Goal: Information Seeking & Learning: Learn about a topic

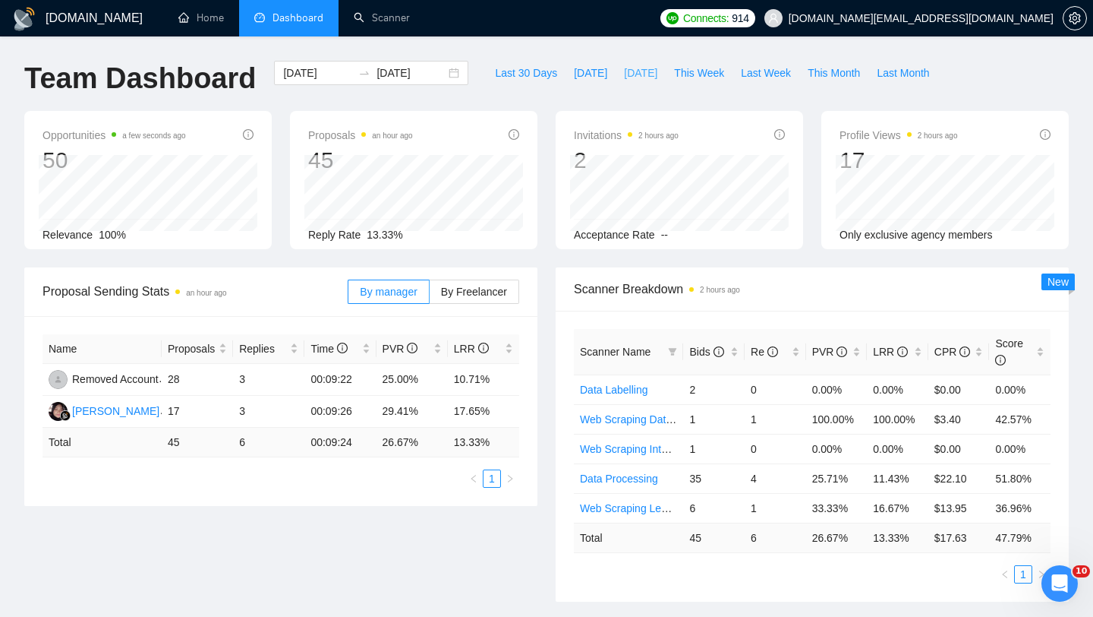
click at [624, 77] on span "Yesterday" at bounding box center [640, 73] width 33 height 17
type input "2025-09-16"
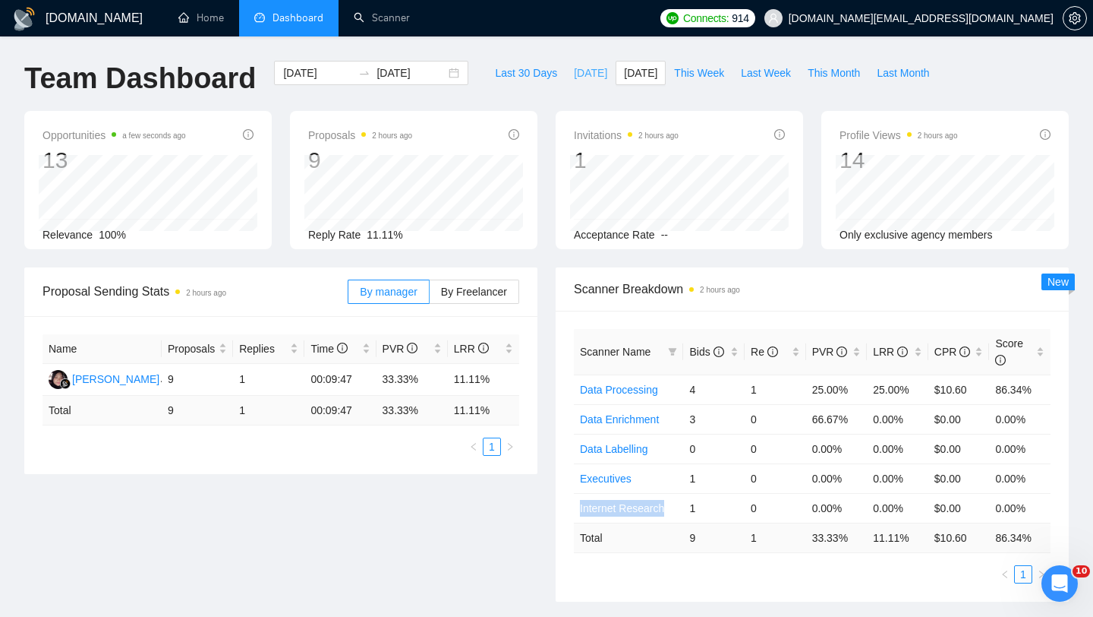
click at [574, 77] on span "[DATE]" at bounding box center [590, 73] width 33 height 17
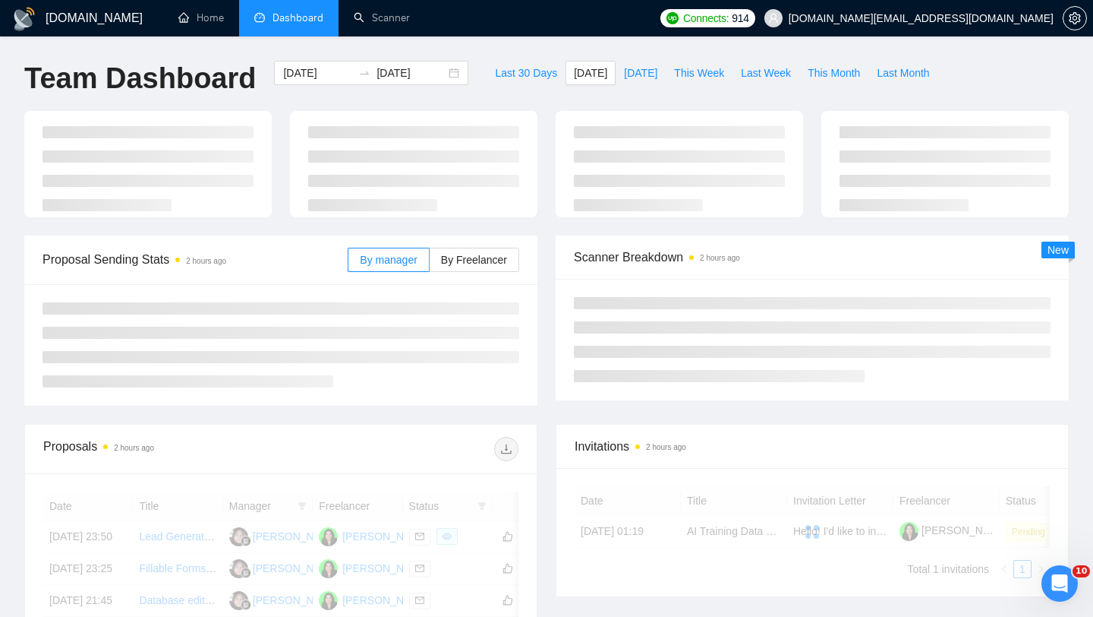
type input "[DATE]"
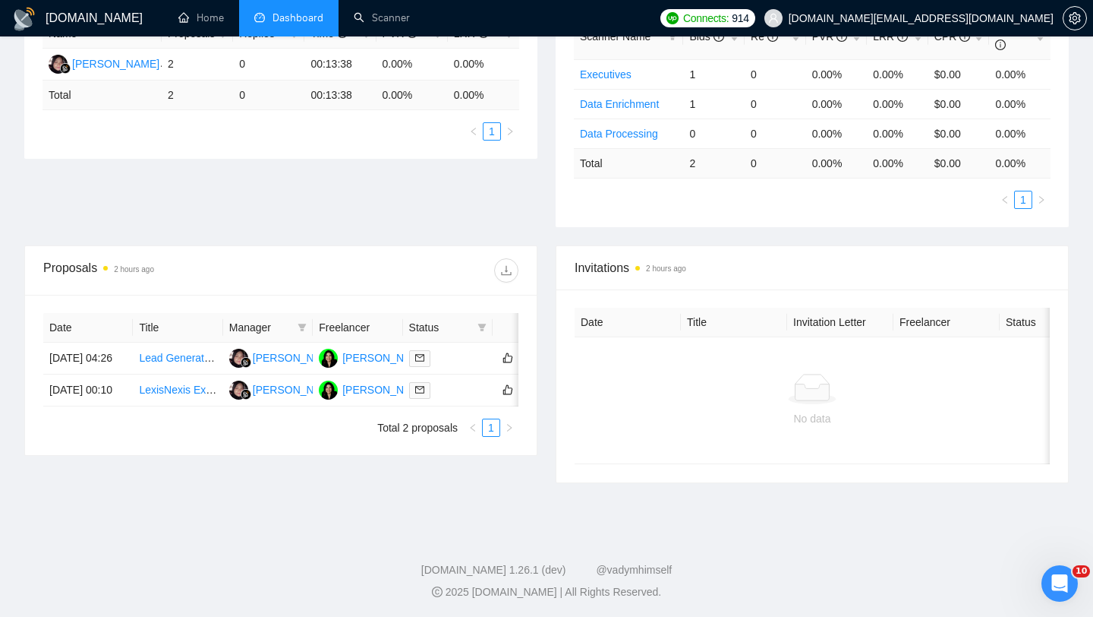
scroll to position [318, 0]
click at [180, 405] on td "LexisNexis Expert Needed for Owner Contact Verification" at bounding box center [178, 389] width 90 height 32
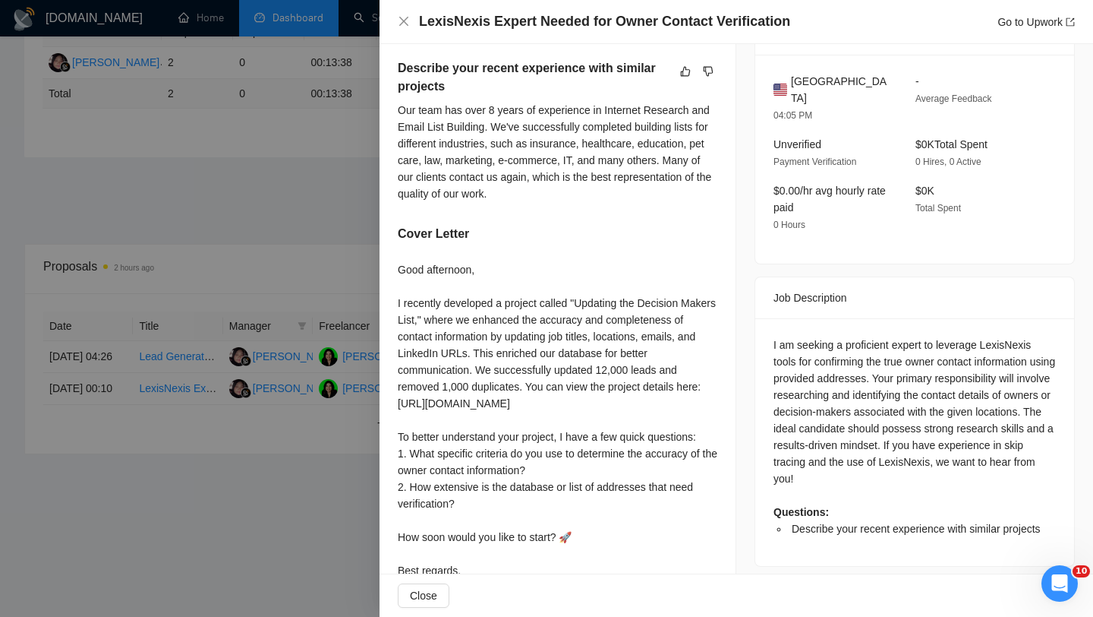
scroll to position [385, 0]
click at [226, 457] on div at bounding box center [546, 308] width 1093 height 617
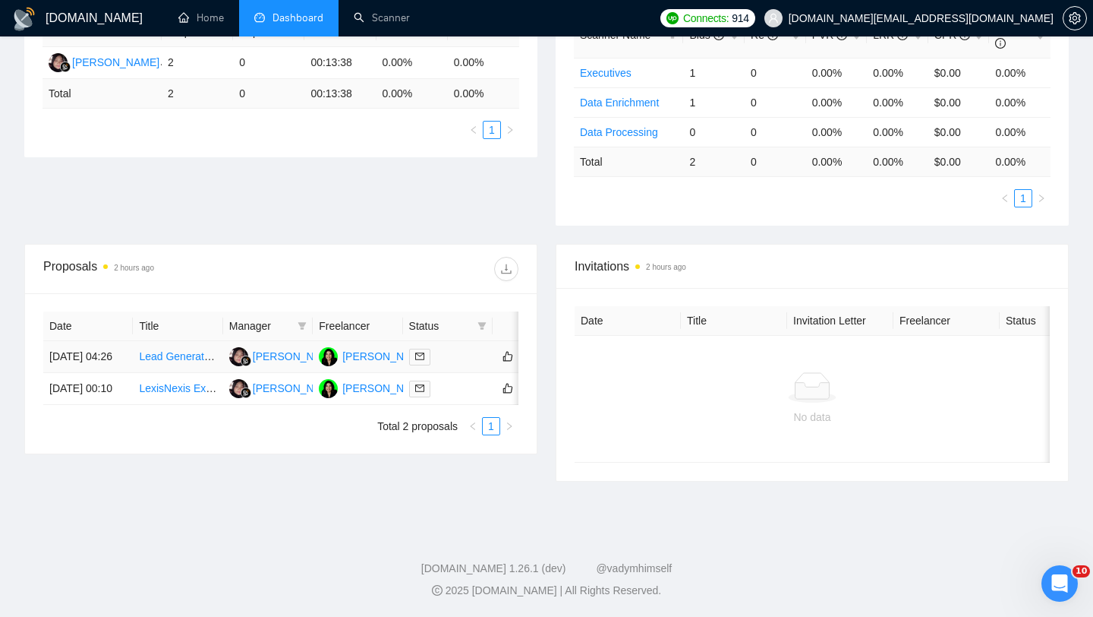
click at [190, 373] on td "Lead Generation and Prospecting Specialist" at bounding box center [178, 357] width 90 height 32
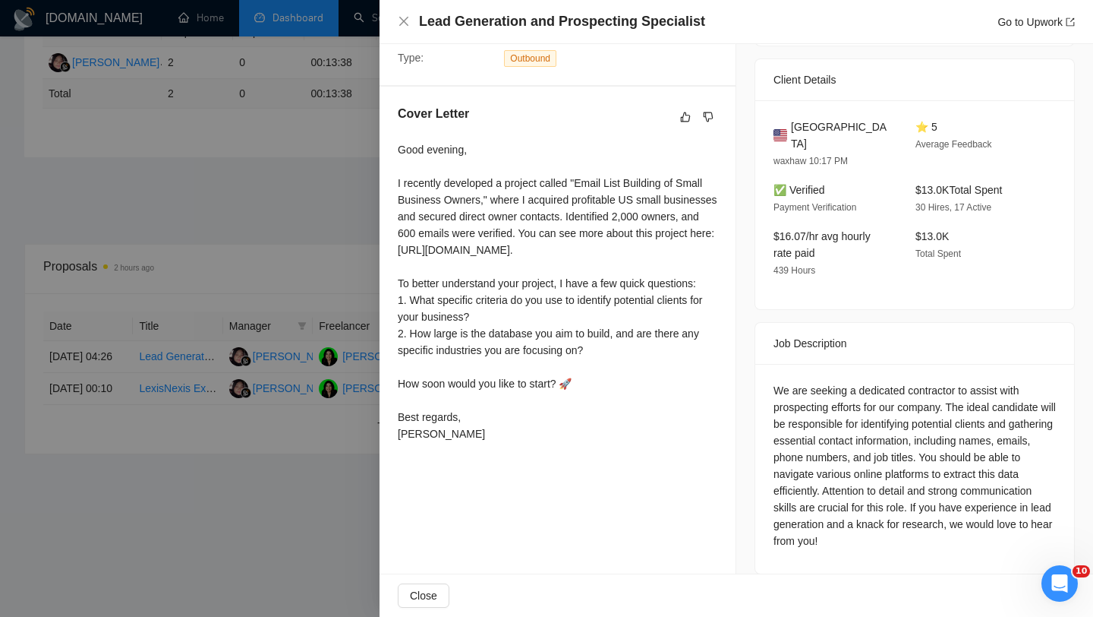
click at [258, 225] on div at bounding box center [546, 308] width 1093 height 617
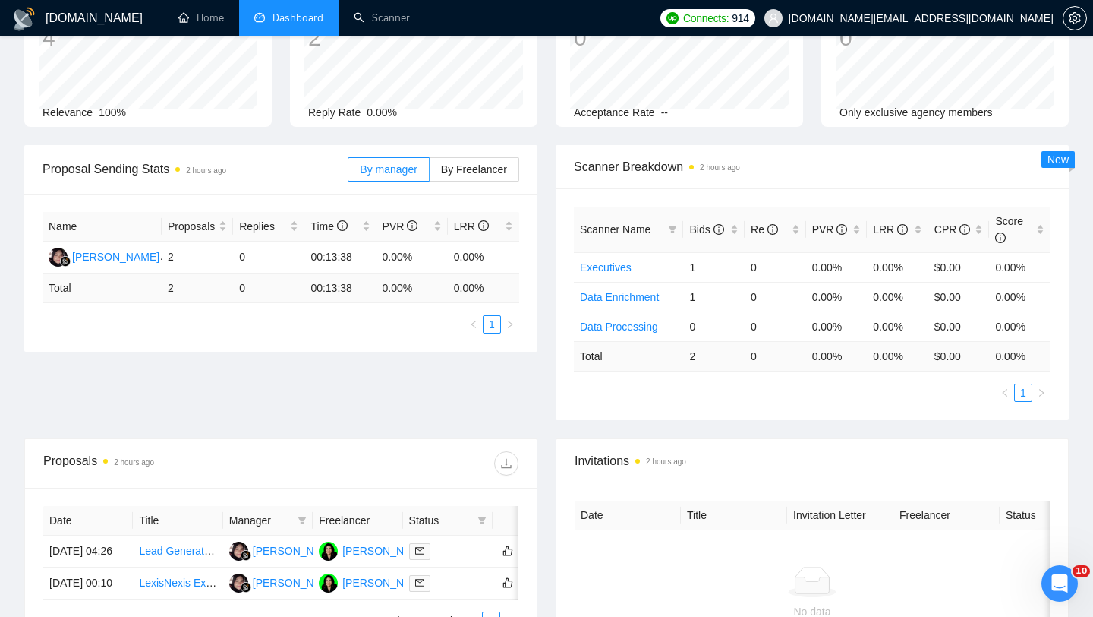
scroll to position [0, 0]
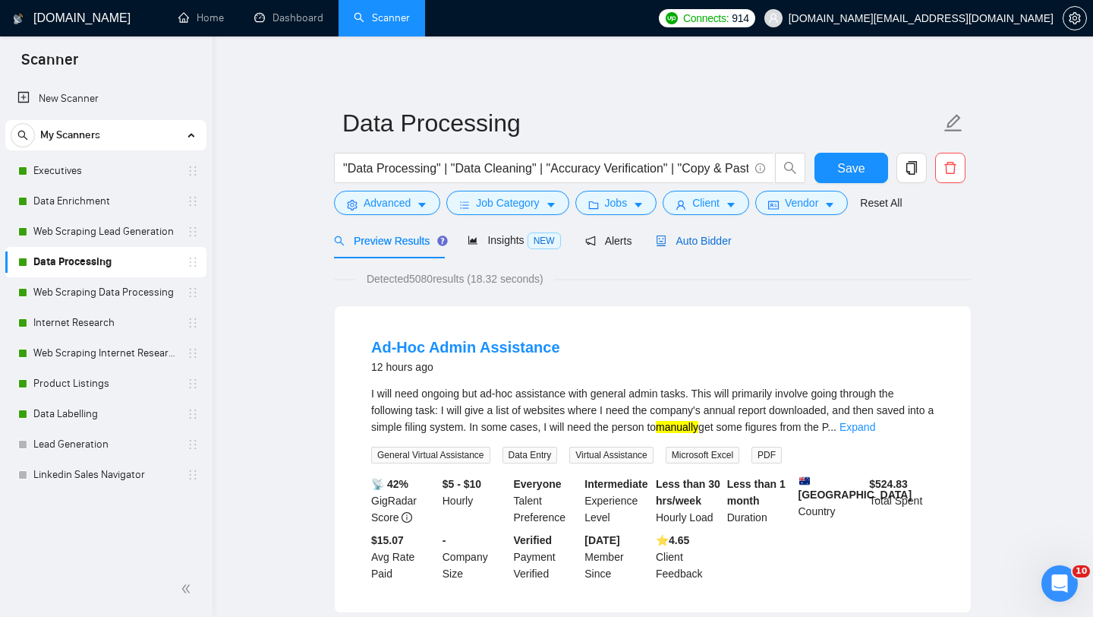
click at [708, 232] on div "Auto Bidder" at bounding box center [693, 240] width 75 height 17
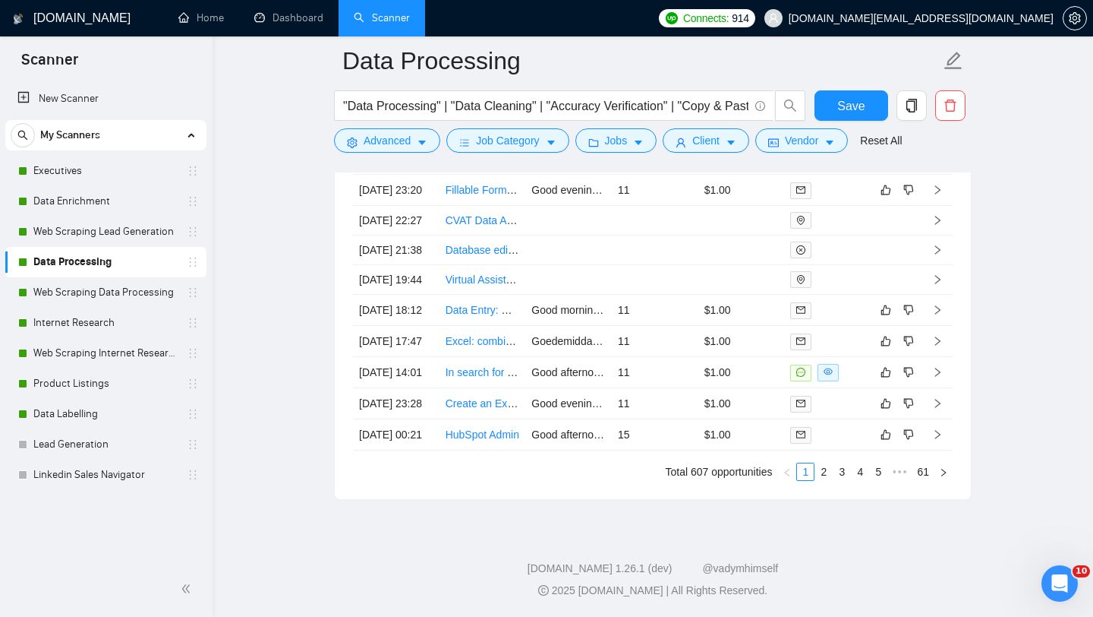
scroll to position [3997, 0]
click at [503, 419] on td "Create an Excel Sheet for Product Inventory" at bounding box center [483, 403] width 87 height 31
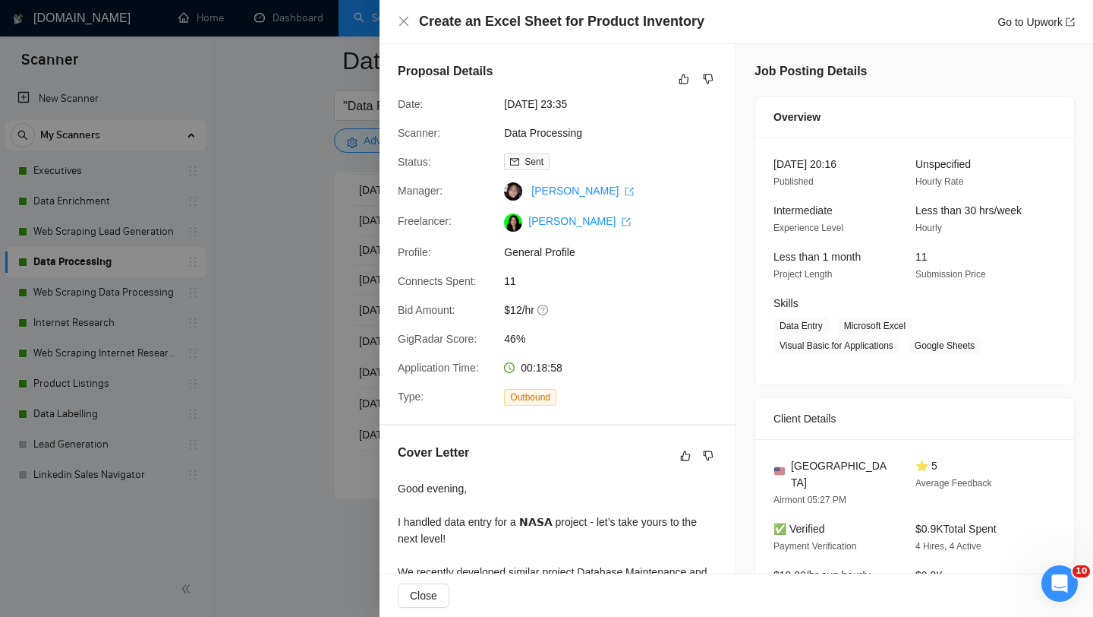
click at [193, 458] on div at bounding box center [546, 308] width 1093 height 617
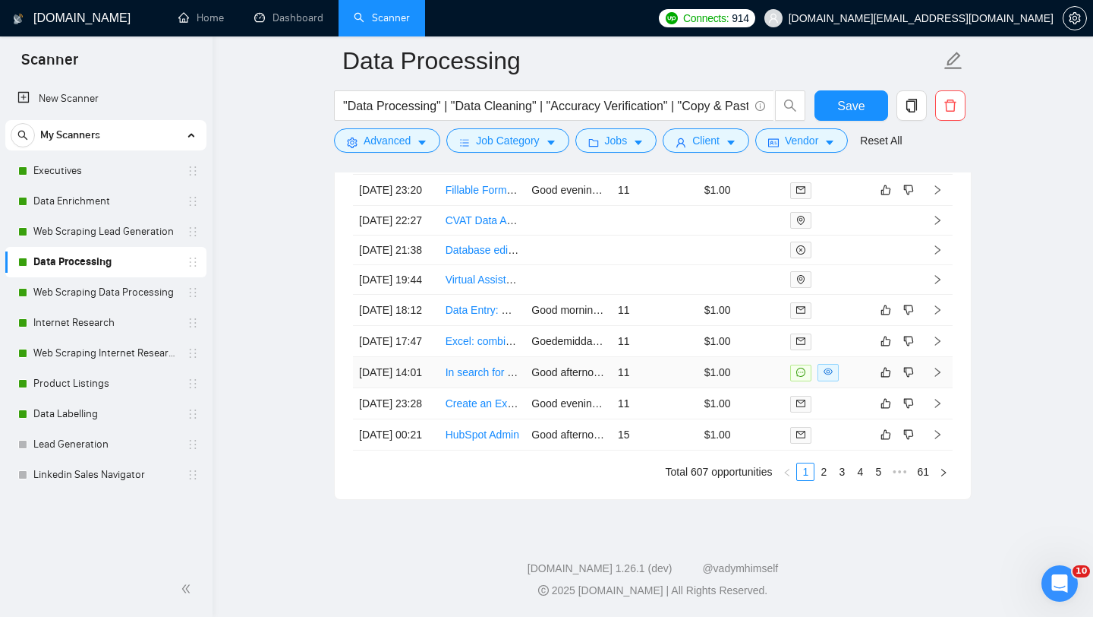
click at [487, 388] on td "In search for US-based freelancer to be shareholder in our company" at bounding box center [483, 372] width 87 height 31
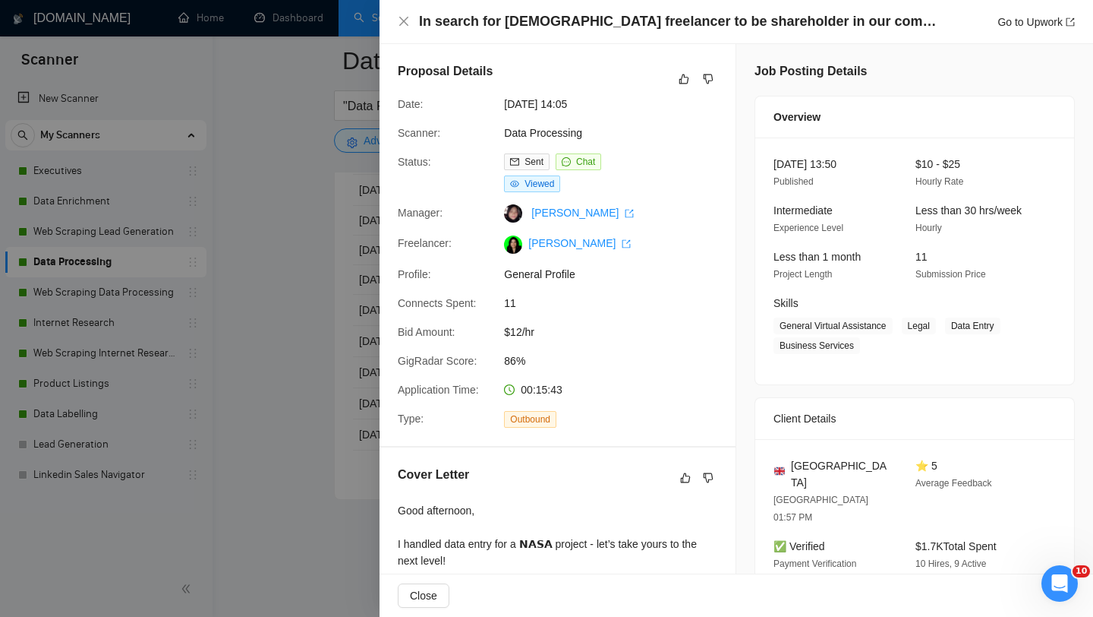
click at [306, 371] on div at bounding box center [546, 308] width 1093 height 617
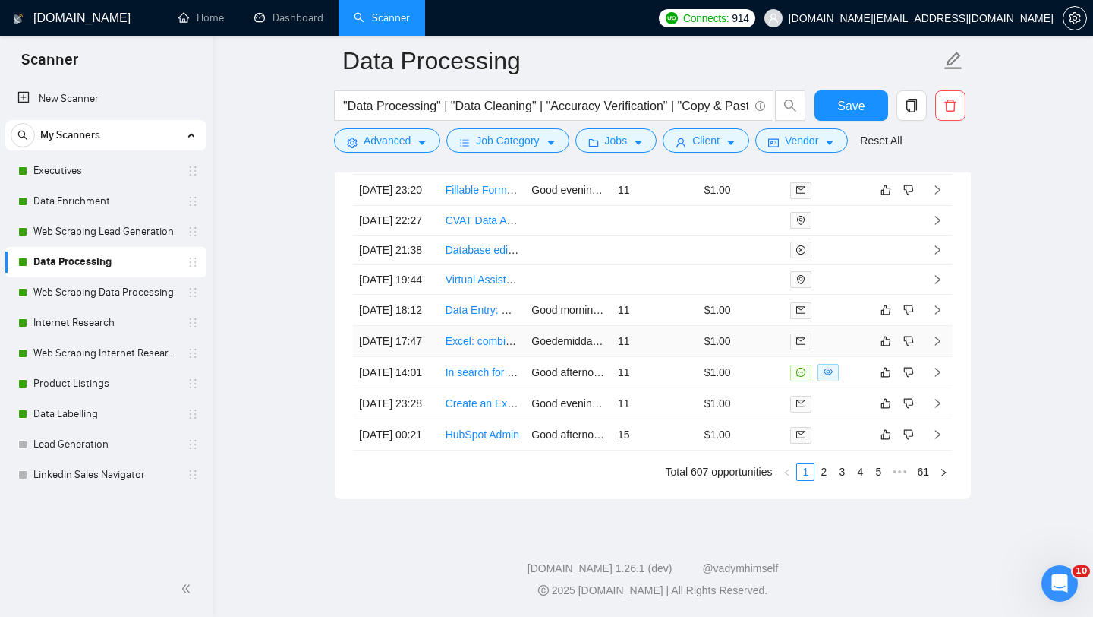
click at [466, 357] on td "Excel: combine columns from Excel file and make one sheet with particular colum…" at bounding box center [483, 341] width 87 height 31
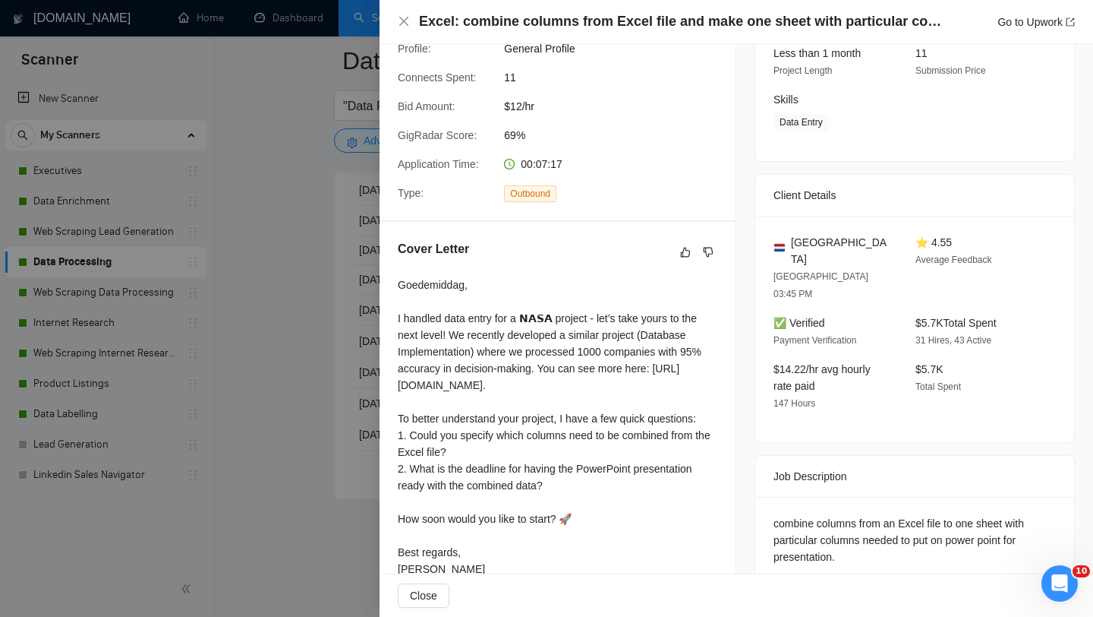
scroll to position [248, 0]
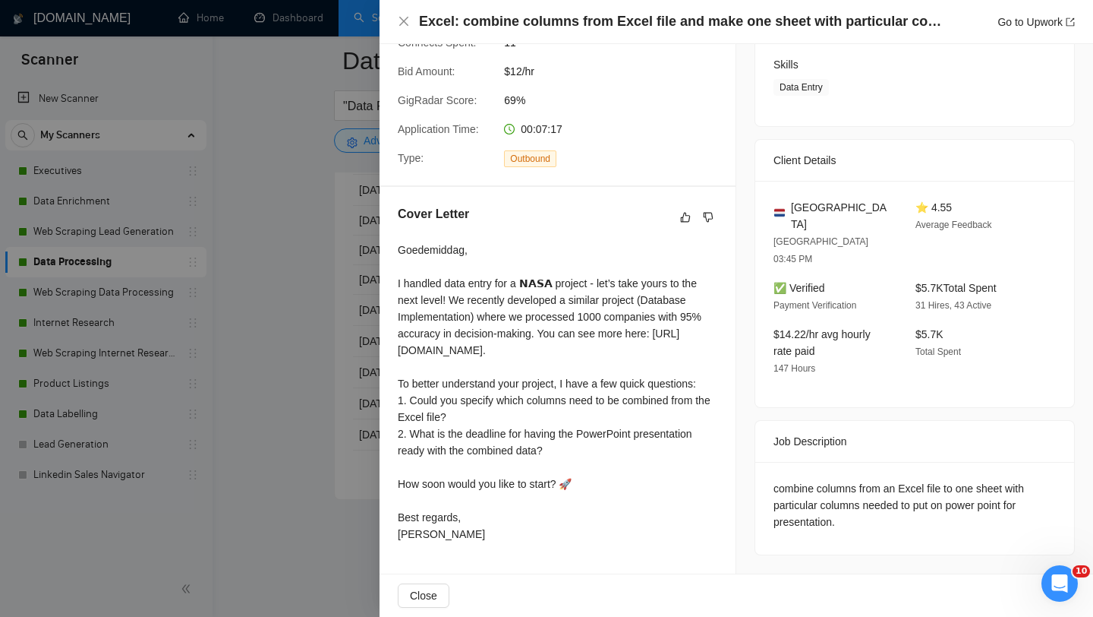
click at [319, 386] on div at bounding box center [546, 308] width 1093 height 617
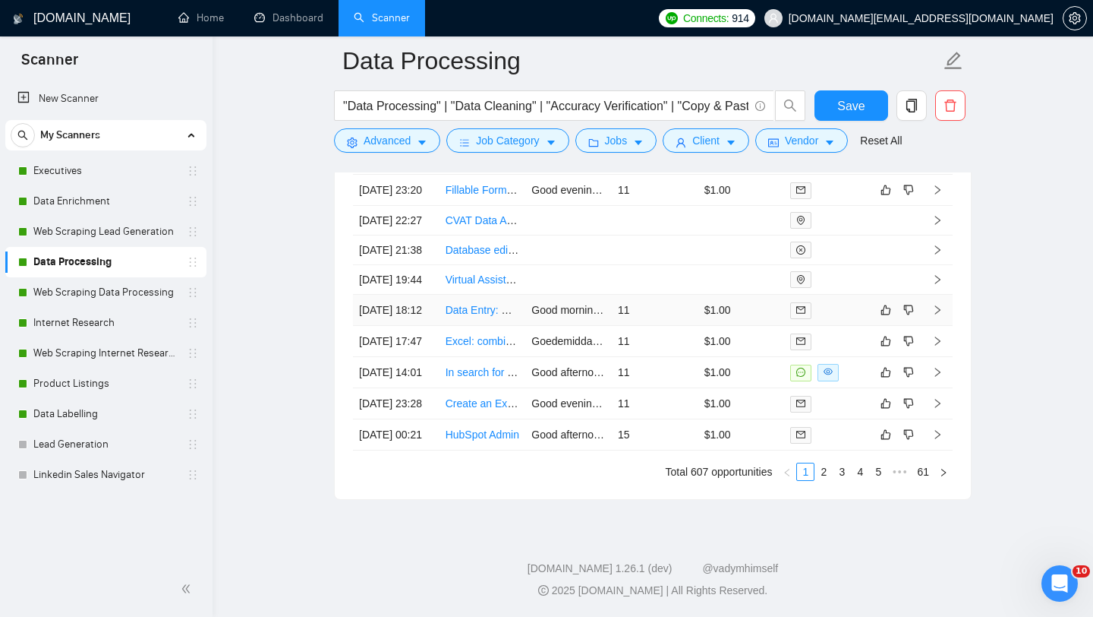
click at [495, 326] on td "Data Entry: Name and Email Collection from State Bar Screenshots" at bounding box center [483, 310] width 87 height 31
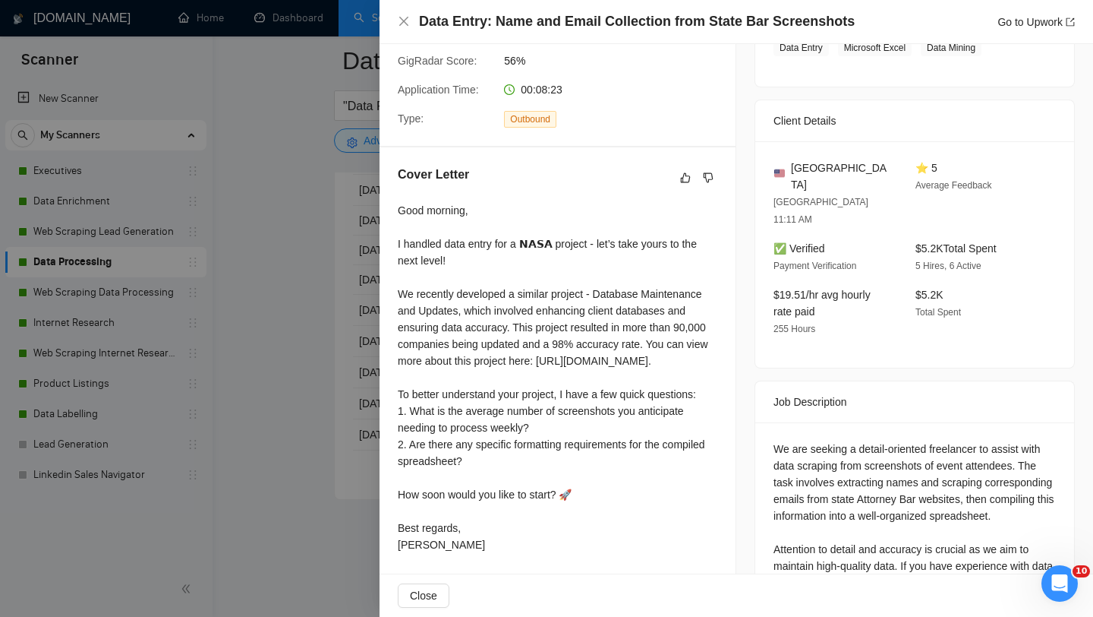
scroll to position [336, 0]
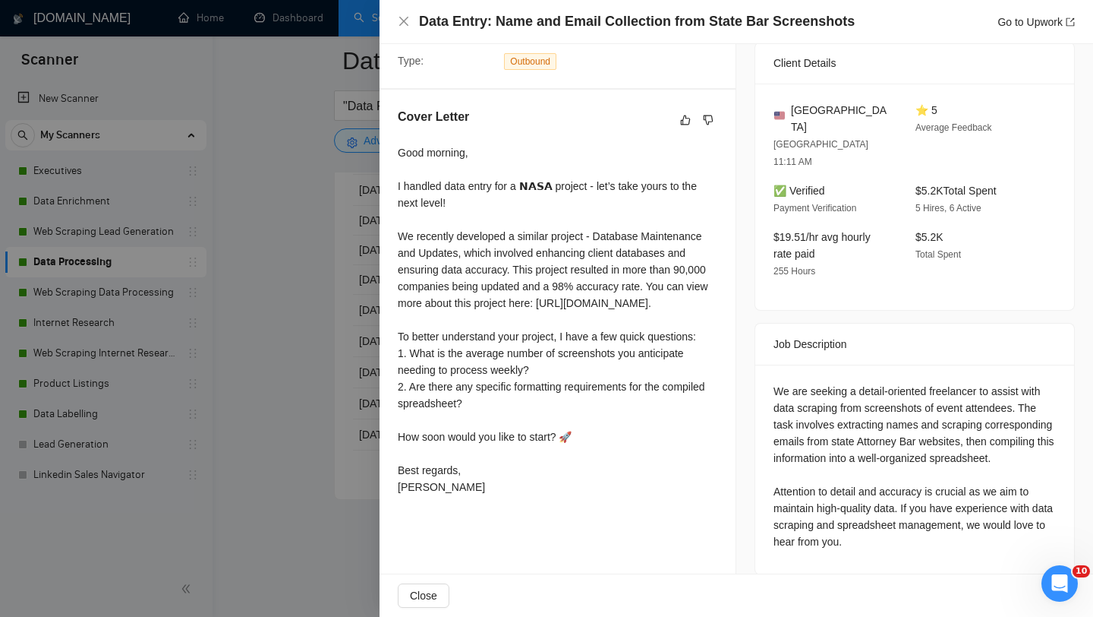
click at [325, 379] on div at bounding box center [546, 308] width 1093 height 617
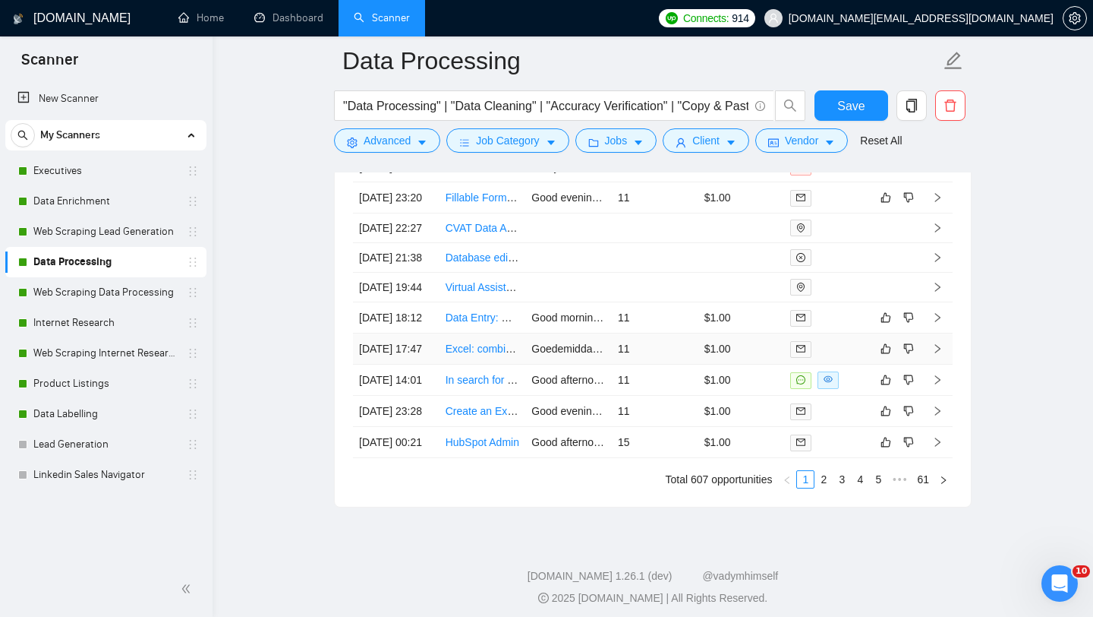
scroll to position [3825, 0]
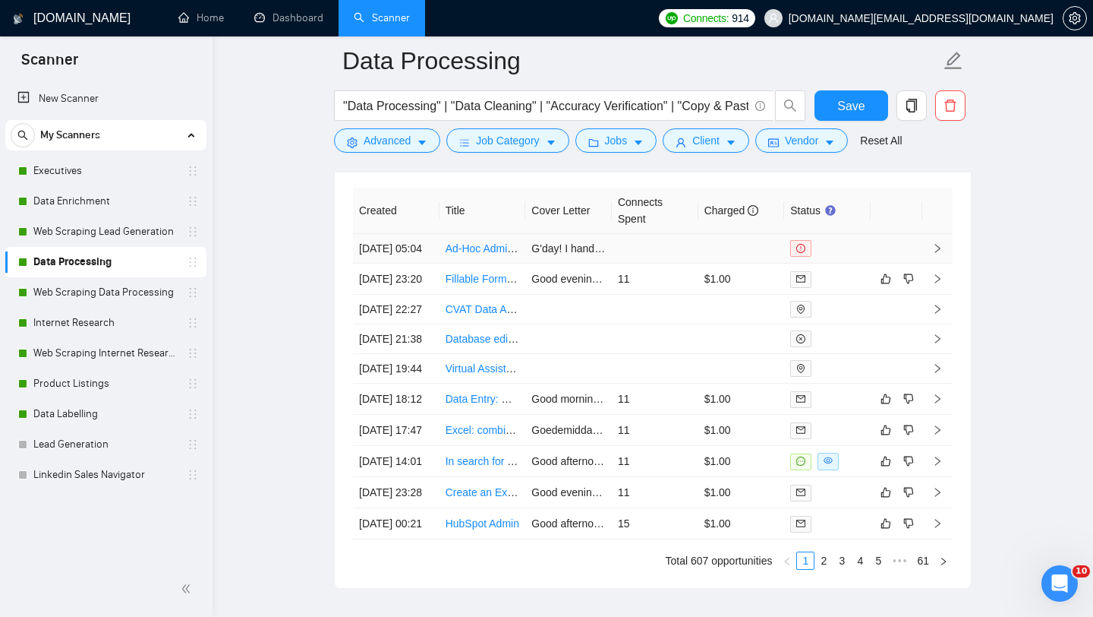
click at [478, 254] on link "Ad-Hoc Admin Assistance" at bounding box center [506, 248] width 121 height 12
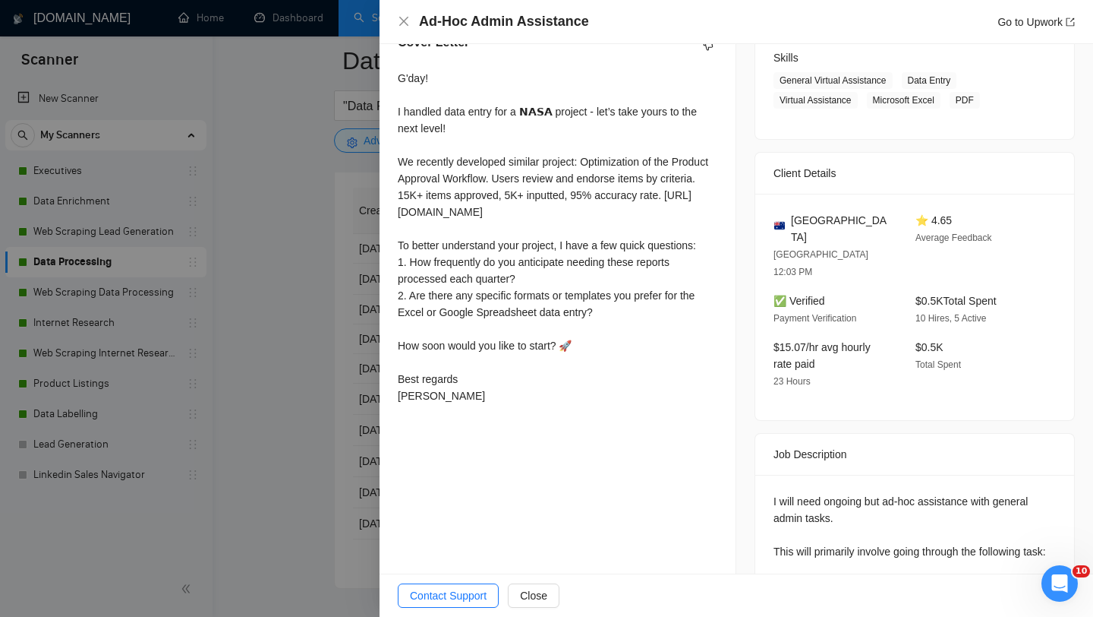
click at [272, 309] on div at bounding box center [546, 308] width 1093 height 617
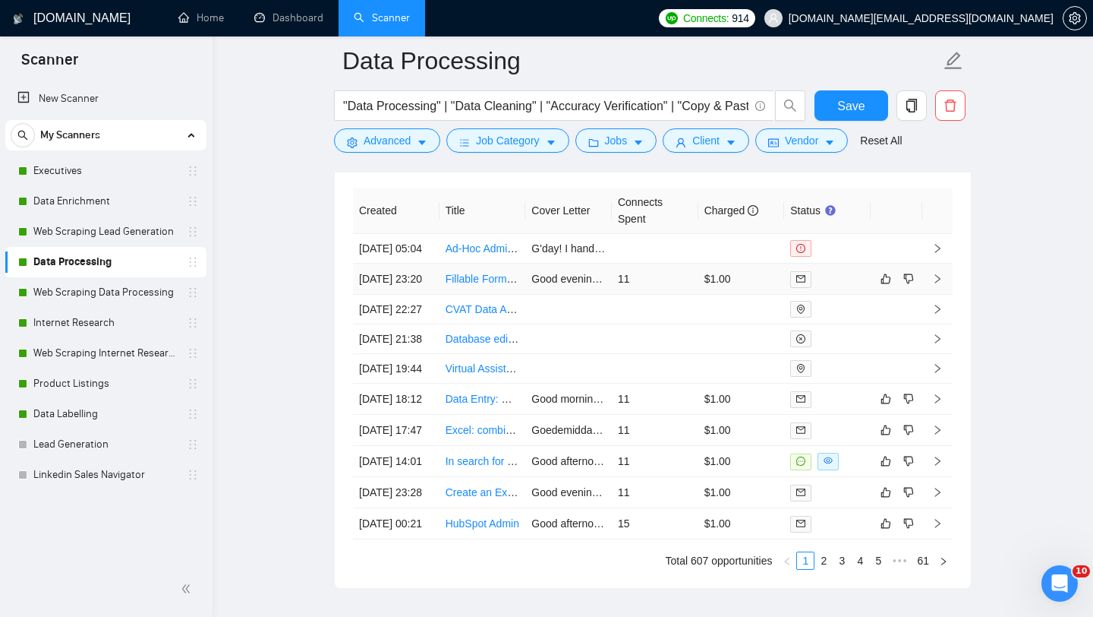
click at [460, 295] on td "Fillable Forms Creation in Adobe and Excel" at bounding box center [483, 278] width 87 height 31
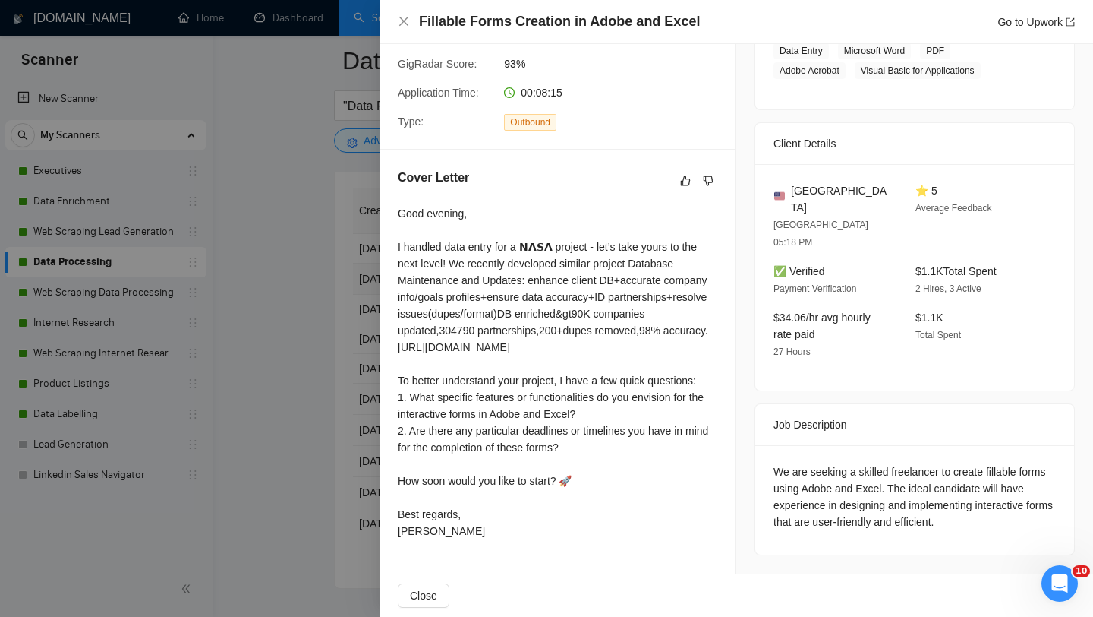
scroll to position [298, 0]
click at [314, 311] on div at bounding box center [546, 308] width 1093 height 617
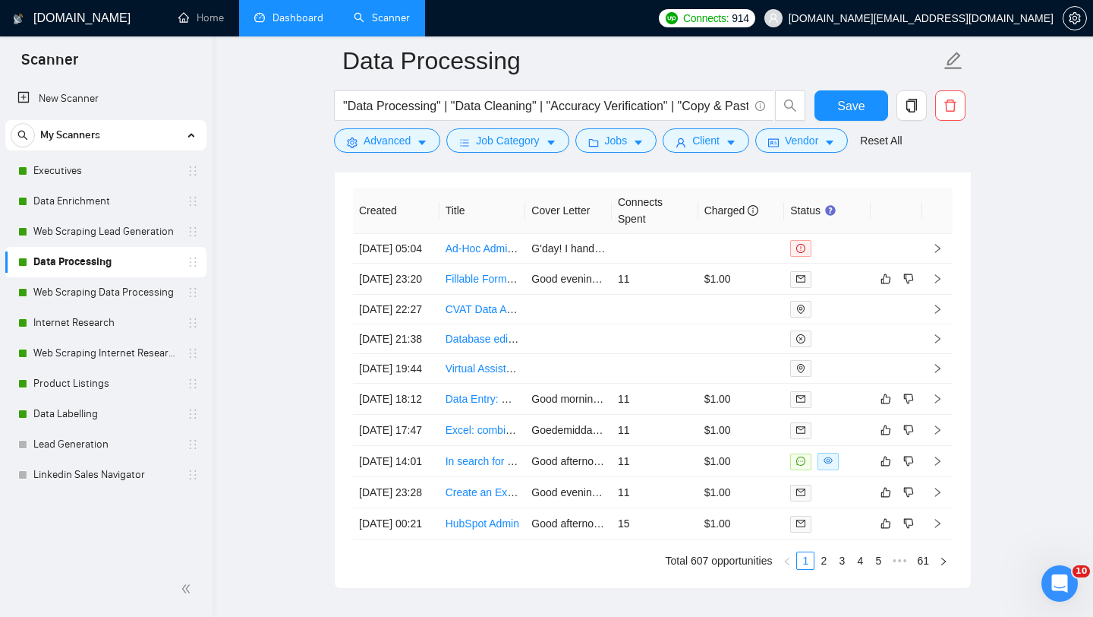
click at [285, 19] on link "Dashboard" at bounding box center [288, 17] width 69 height 13
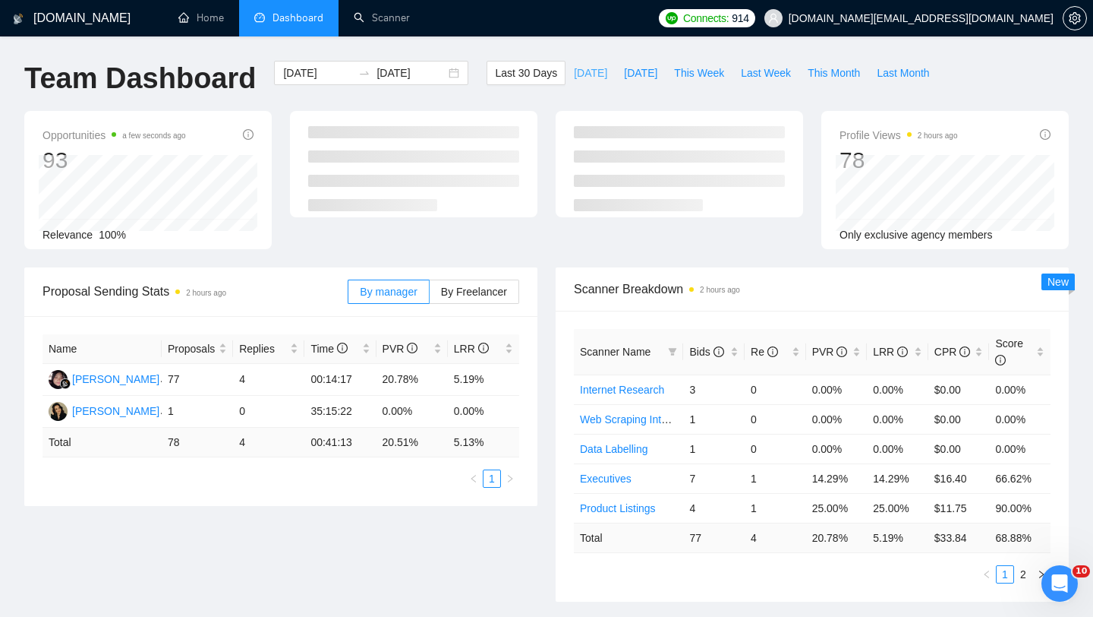
click at [579, 72] on span "Today" at bounding box center [590, 73] width 33 height 17
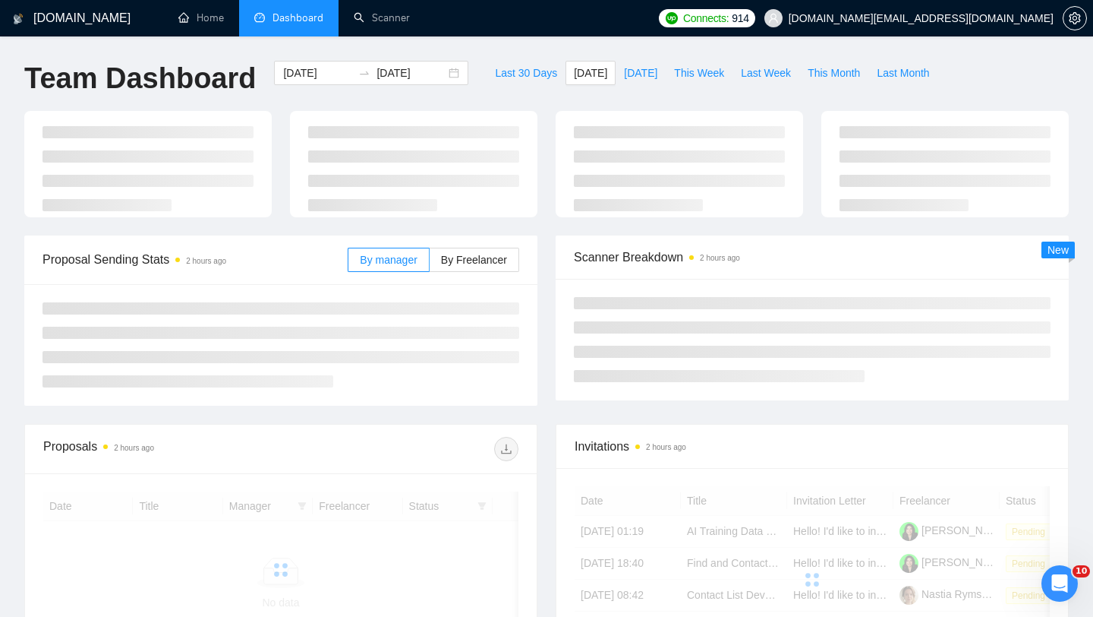
type input "2025-09-17"
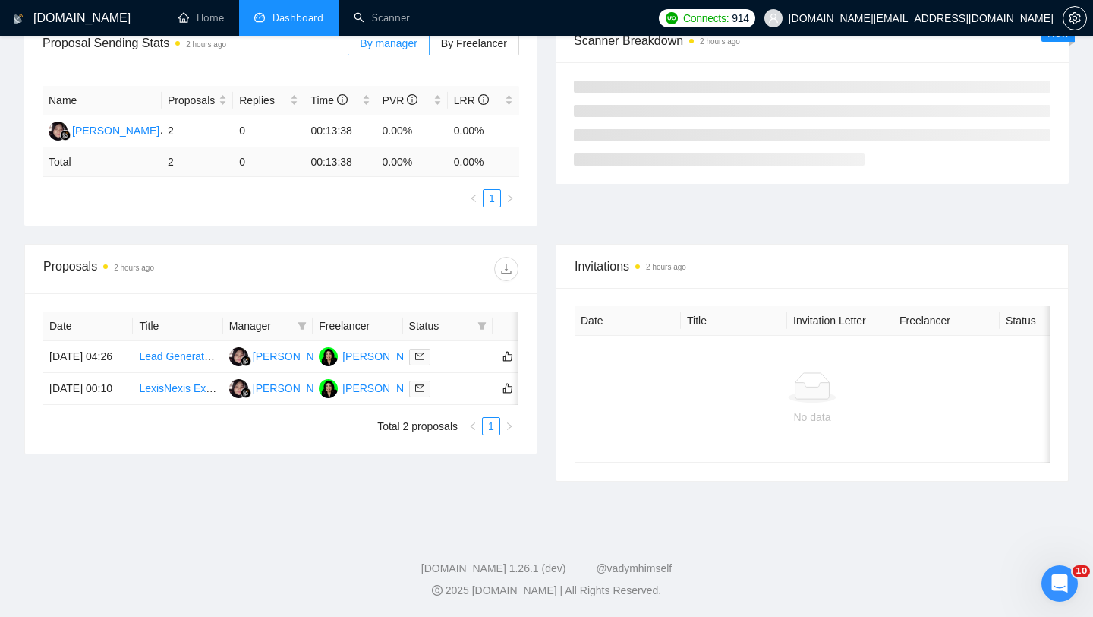
scroll to position [318, 0]
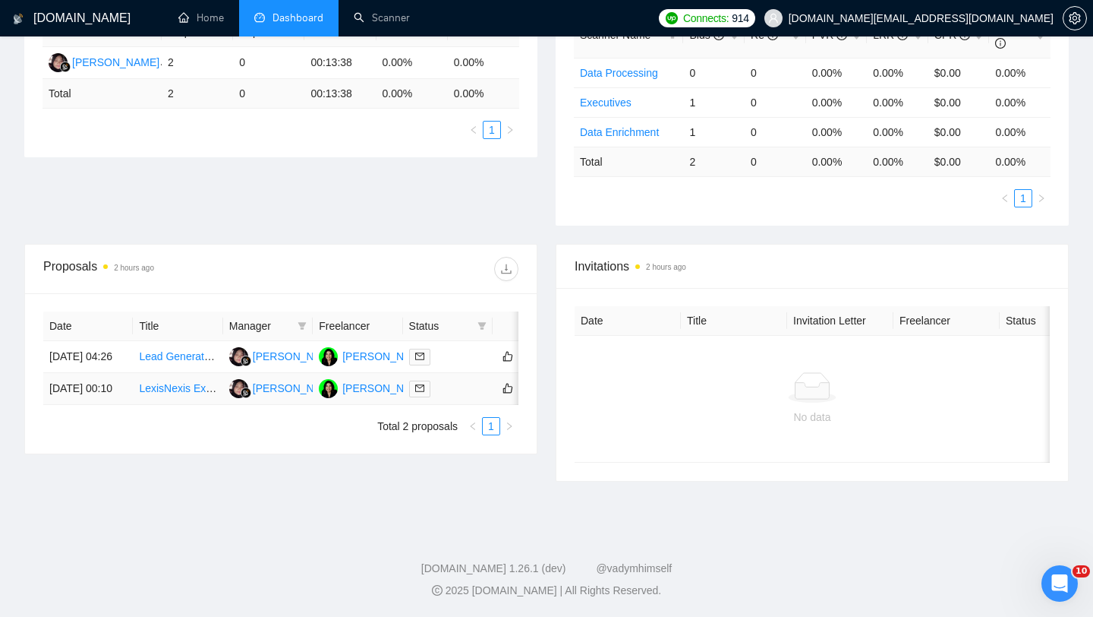
click at [181, 405] on td "LexisNexis Expert Needed for Owner Contact Verification" at bounding box center [178, 389] width 90 height 32
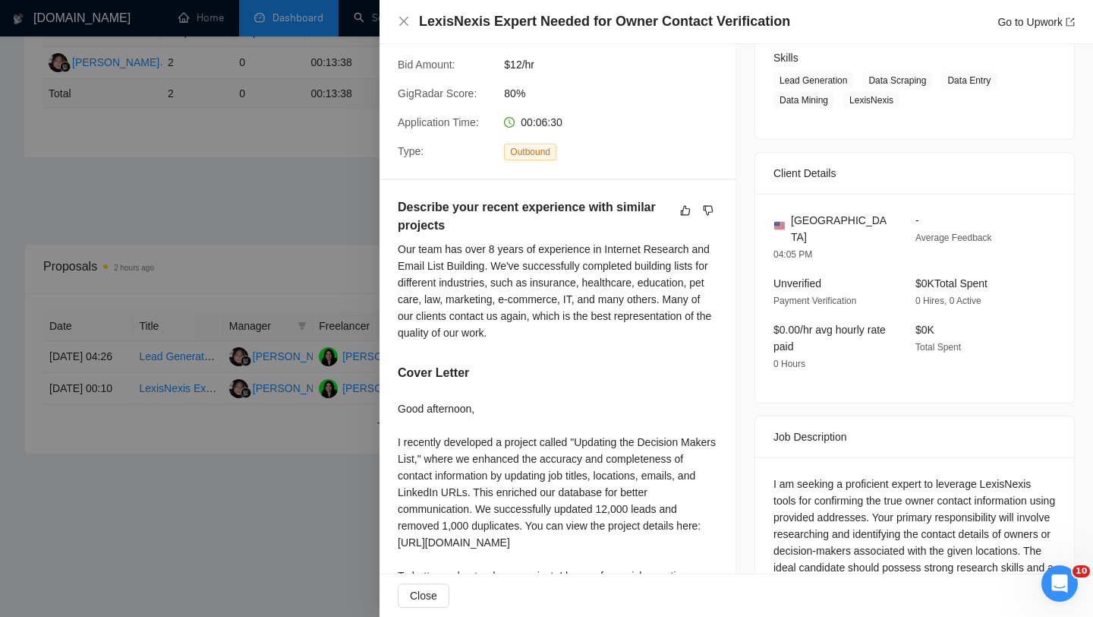
scroll to position [285, 0]
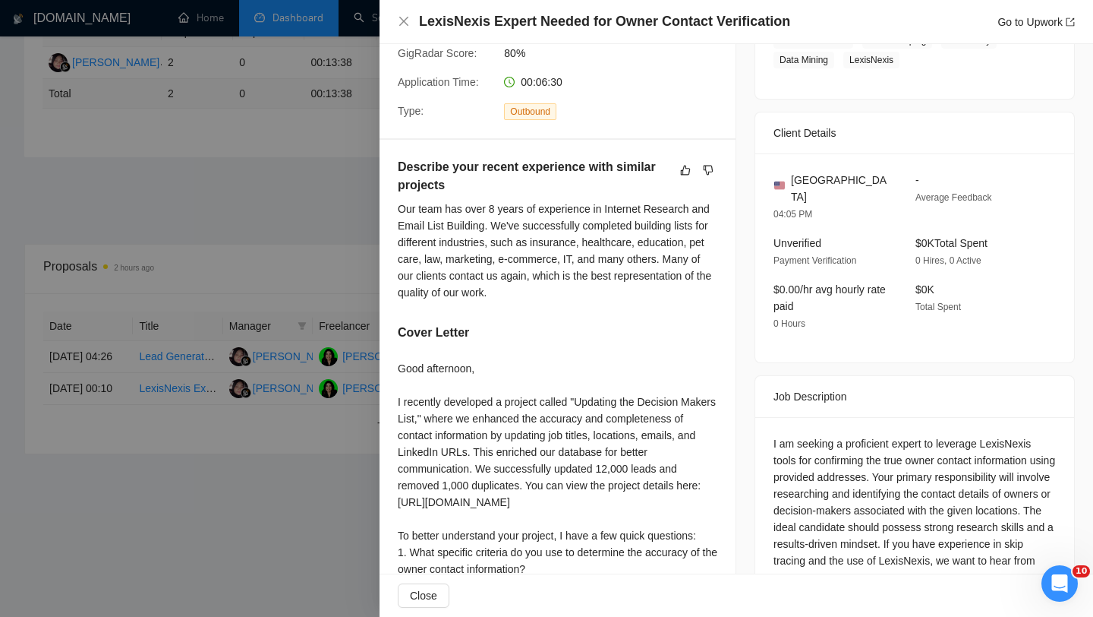
click at [994, 435] on div "I am seeking a proficient expert to leverage LexisNexis tools for confirming th…" at bounding box center [915, 535] width 282 height 200
copy div "LexisNexis"
click at [188, 396] on div at bounding box center [546, 308] width 1093 height 617
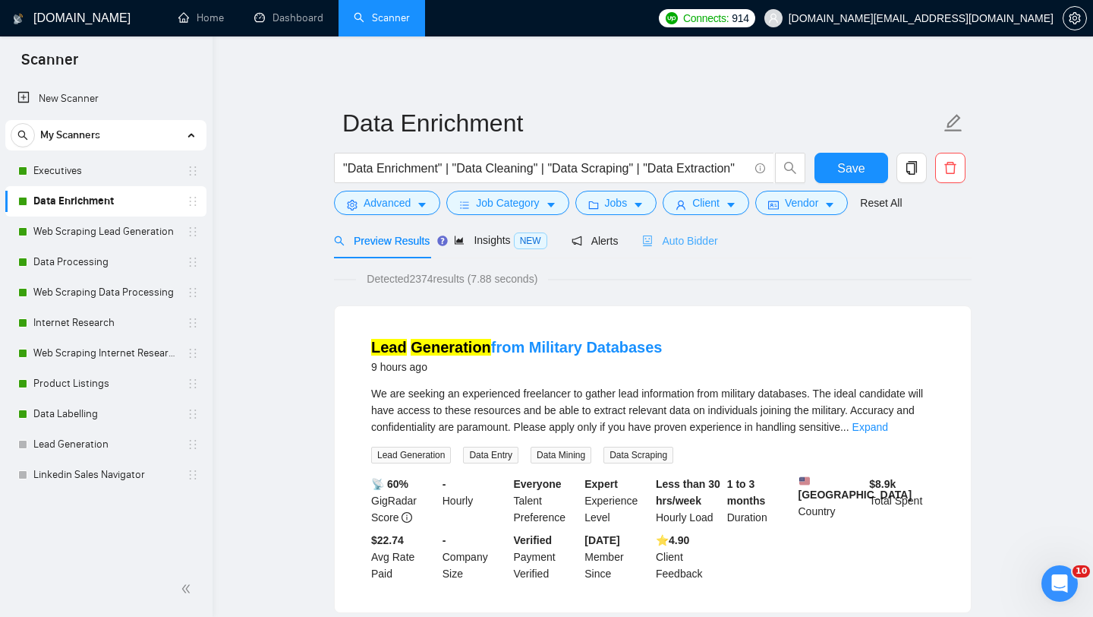
click at [705, 231] on div "Auto Bidder" at bounding box center [679, 240] width 75 height 36
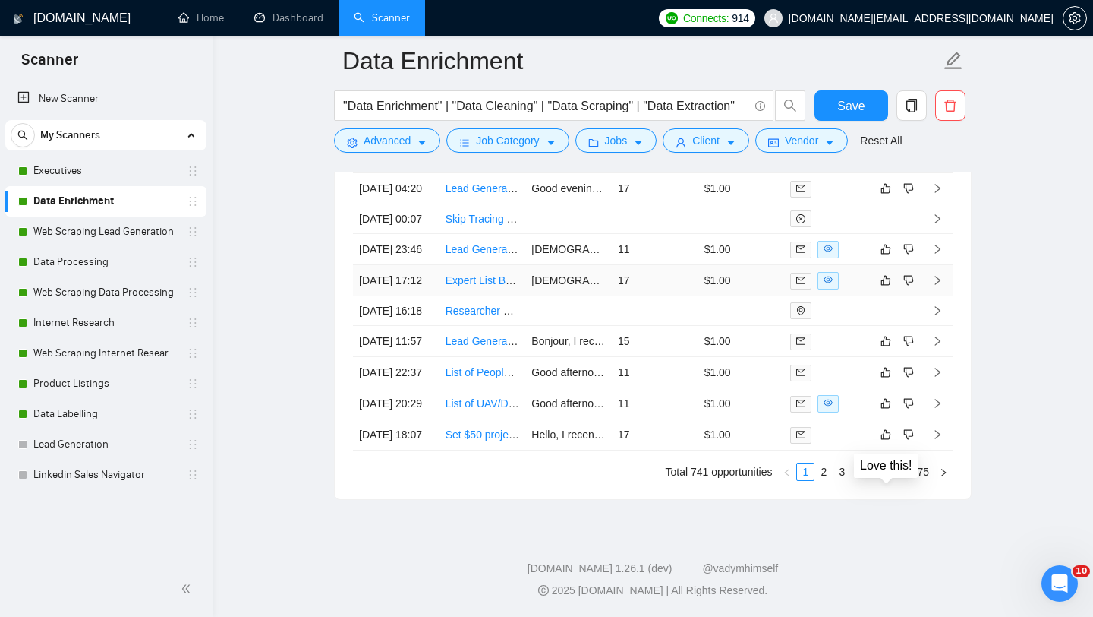
scroll to position [4001, 0]
click at [497, 357] on td "Lead Generation B2B clean" at bounding box center [483, 341] width 87 height 31
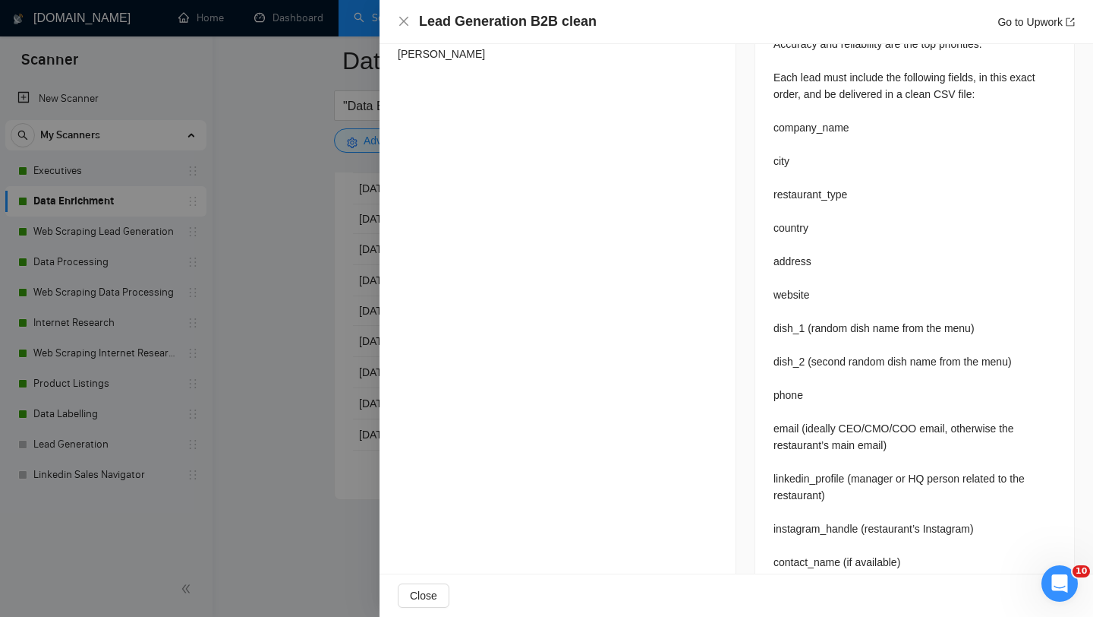
scroll to position [756, 0]
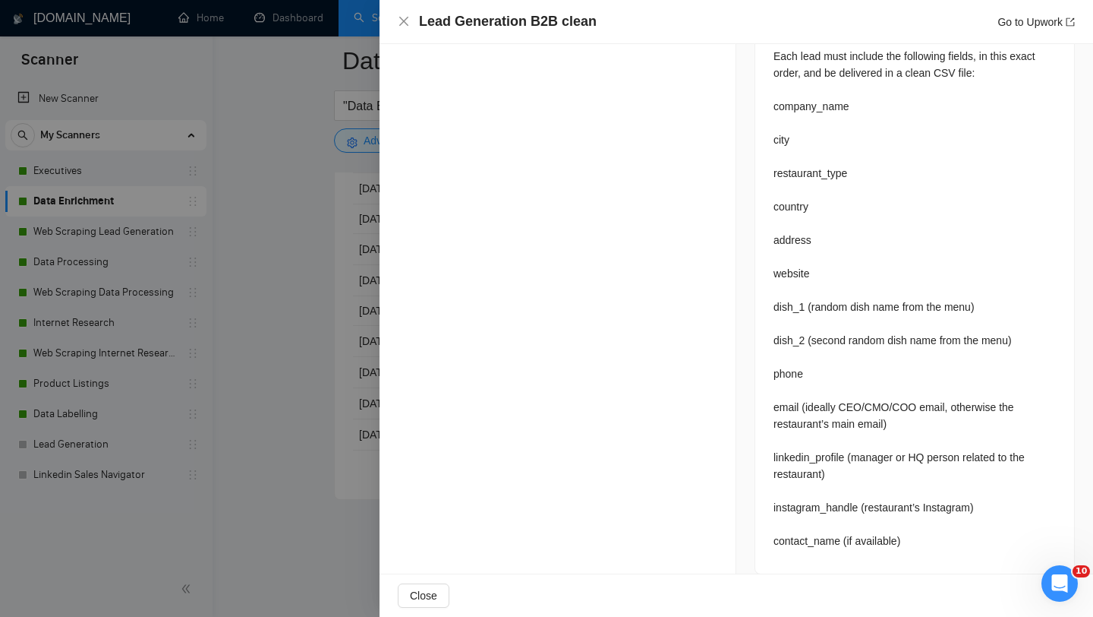
click at [362, 434] on div at bounding box center [546, 308] width 1093 height 617
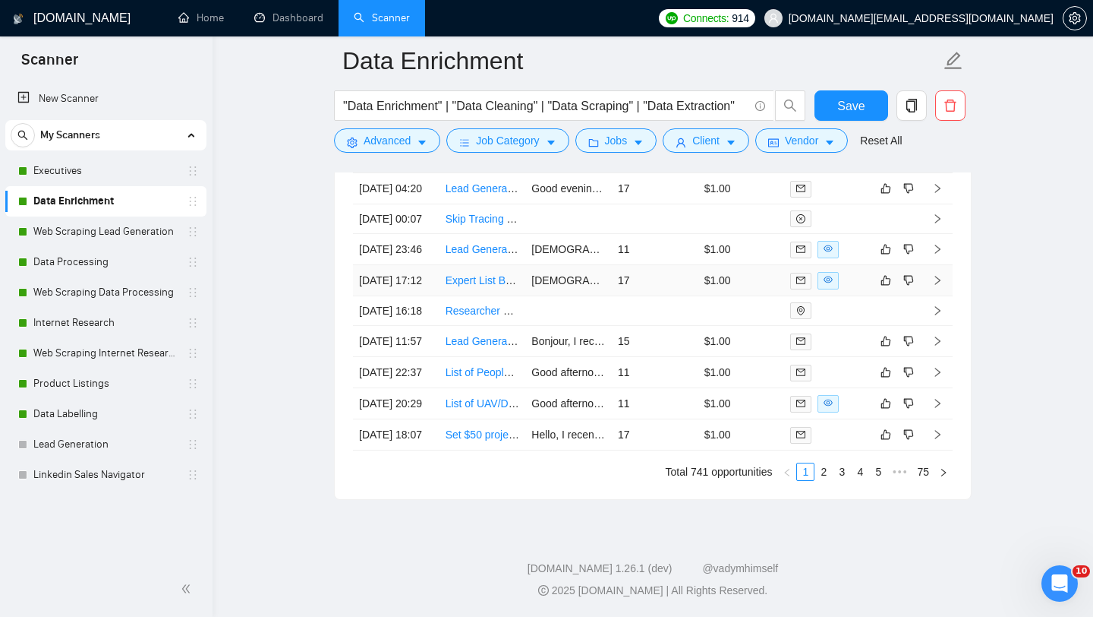
click at [481, 296] on td "Expert List Builder with Clay and PhantomBuster Experience" at bounding box center [483, 280] width 87 height 31
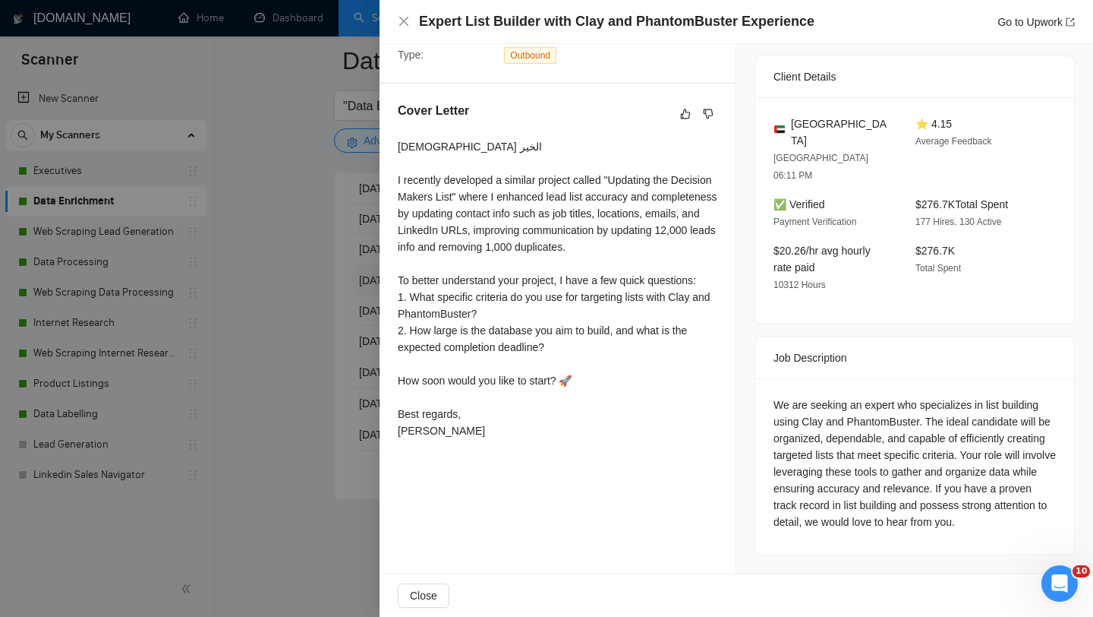
scroll to position [339, 0]
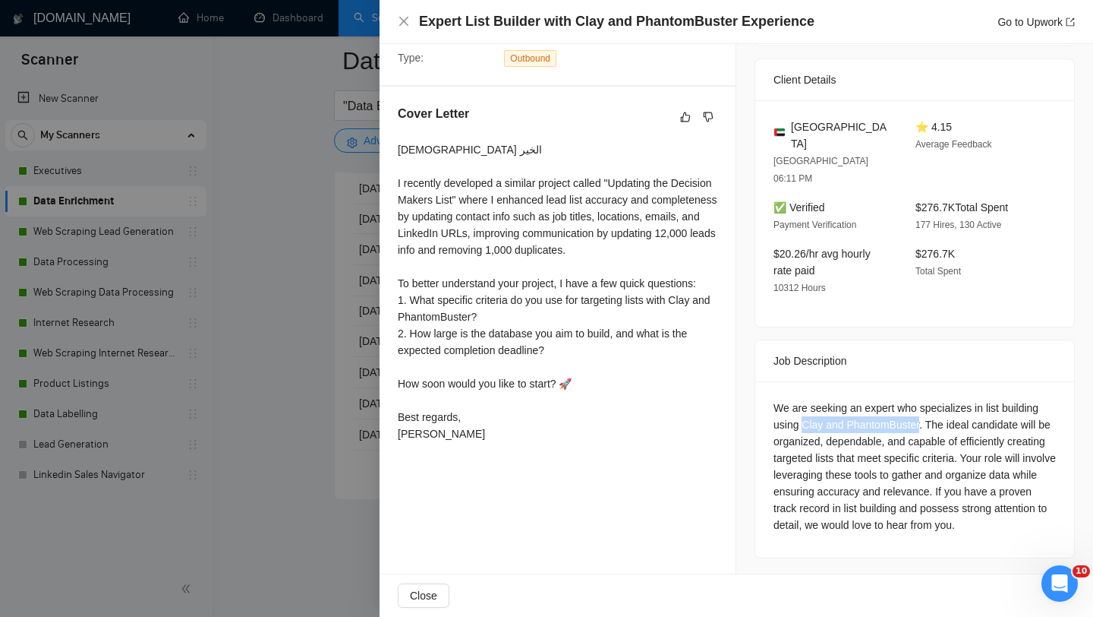
drag, startPoint x: 803, startPoint y: 405, endPoint x: 923, endPoint y: 405, distance: 120.7
click at [924, 405] on div "We are seeking an expert who specializes in list building using Clay and Phanto…" at bounding box center [915, 466] width 282 height 134
copy div "Clay and PhantomBuster"
click at [370, 474] on div at bounding box center [546, 308] width 1093 height 617
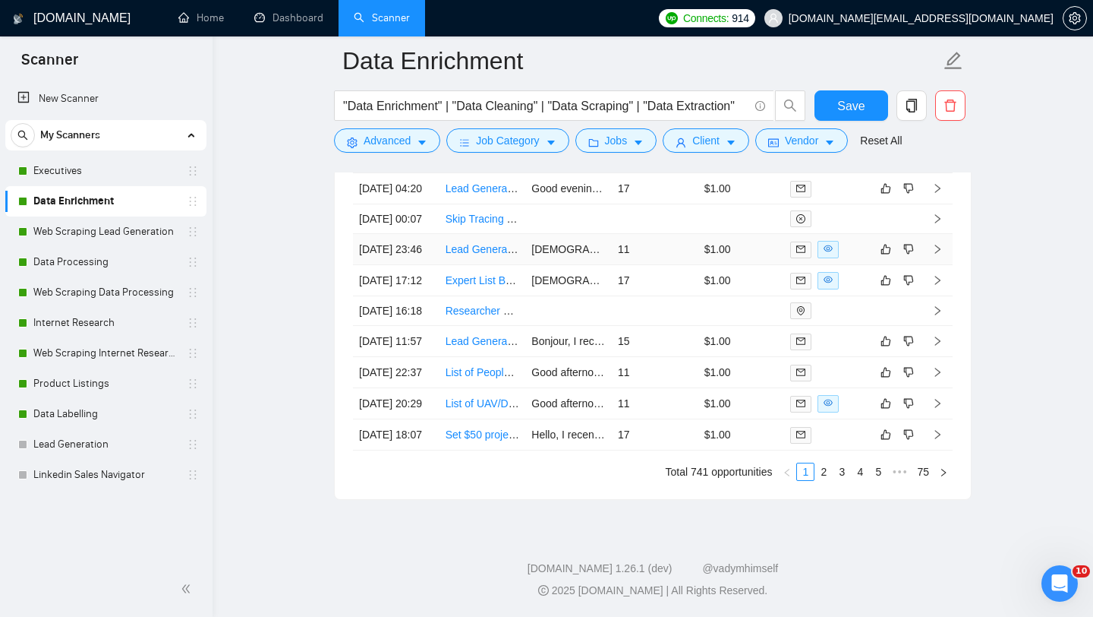
click at [487, 265] on td "Lead Generation Specialist Needed" at bounding box center [483, 249] width 87 height 31
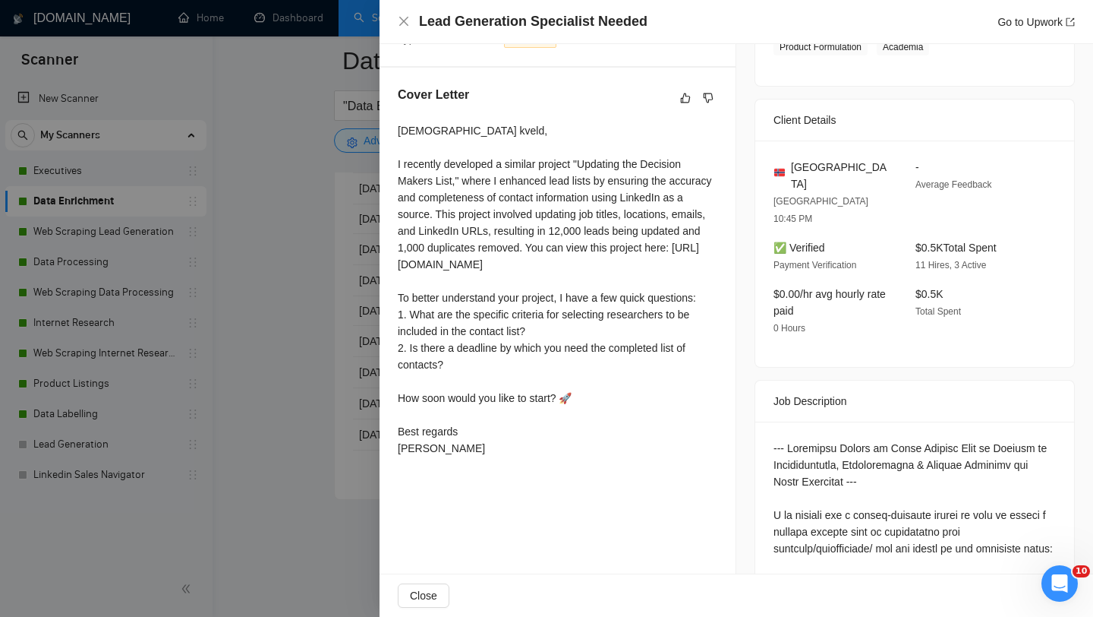
scroll to position [358, 0]
click at [326, 352] on div at bounding box center [546, 308] width 1093 height 617
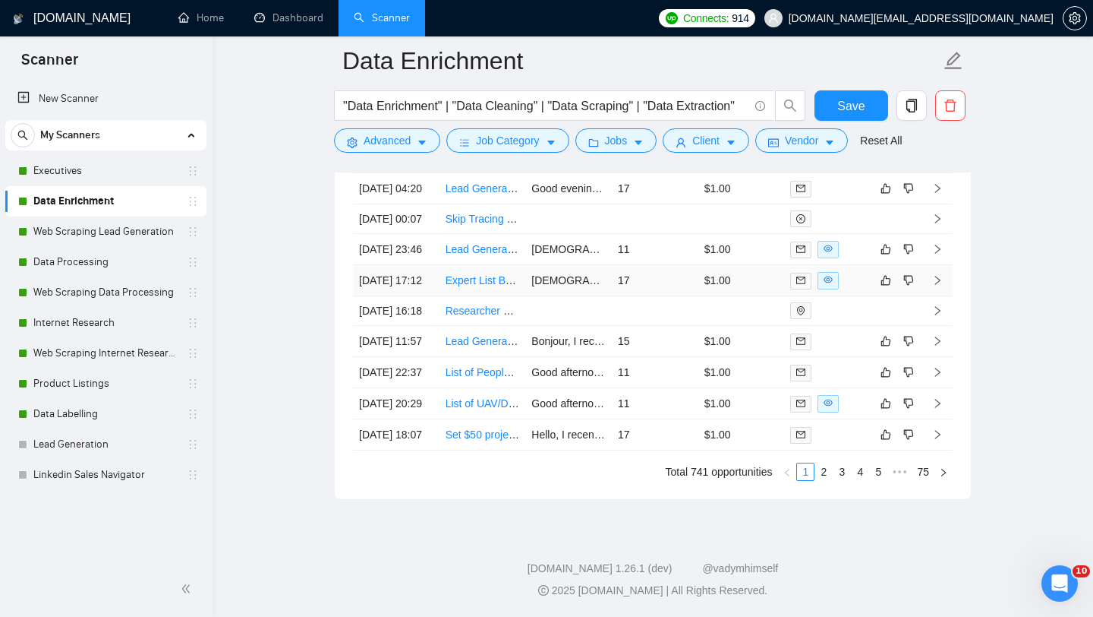
scroll to position [3966, 0]
click at [489, 266] on td "Lead Generation Specialist Needed" at bounding box center [483, 250] width 87 height 31
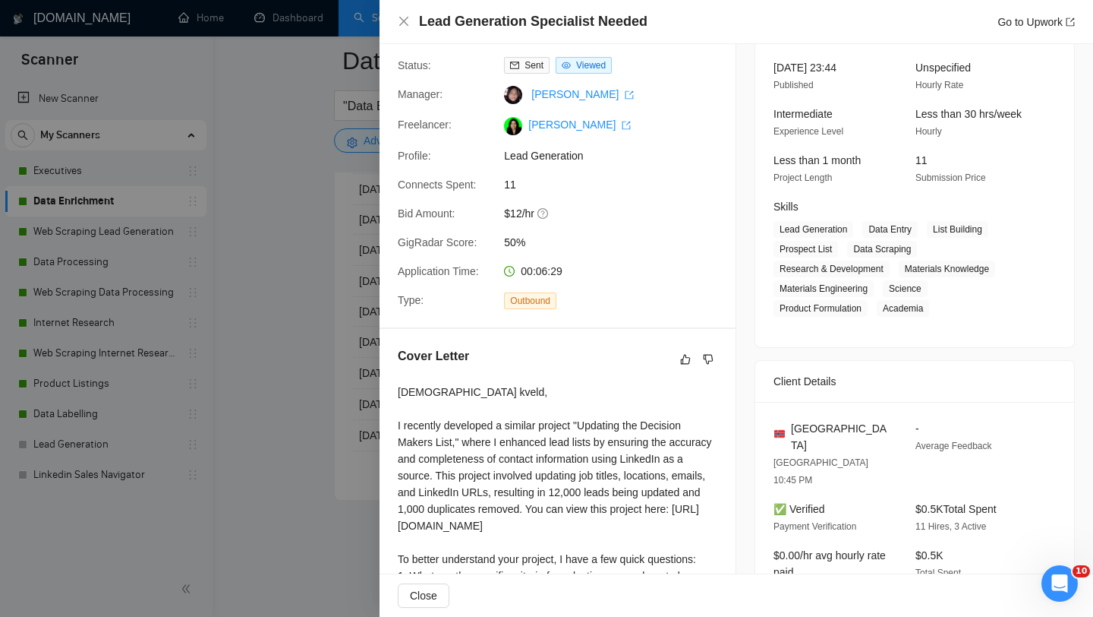
scroll to position [108, 0]
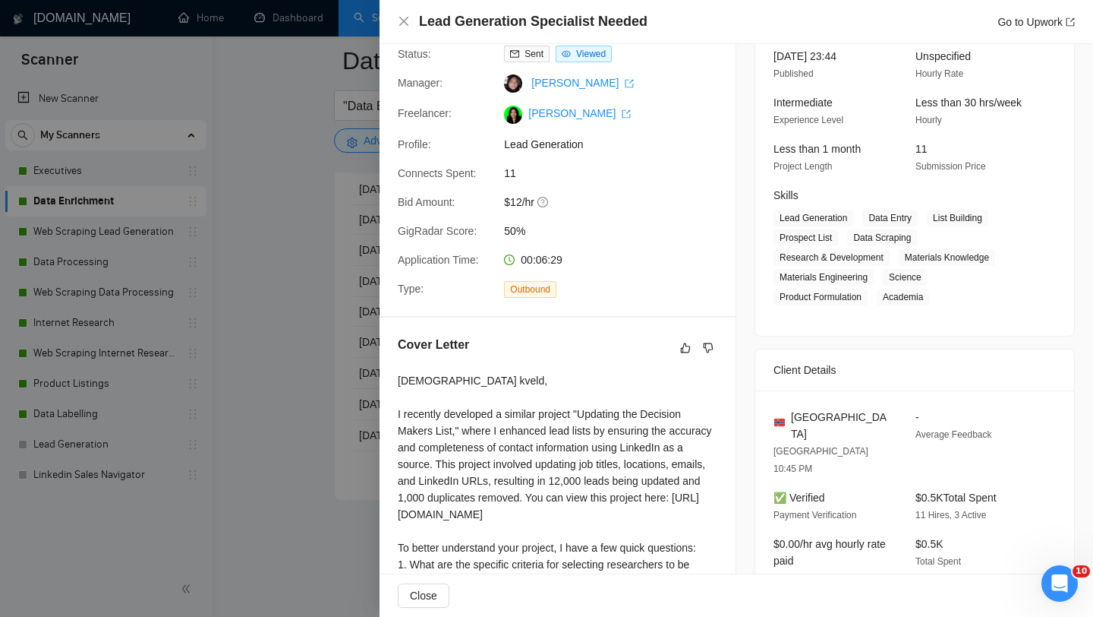
click at [259, 394] on div at bounding box center [546, 308] width 1093 height 617
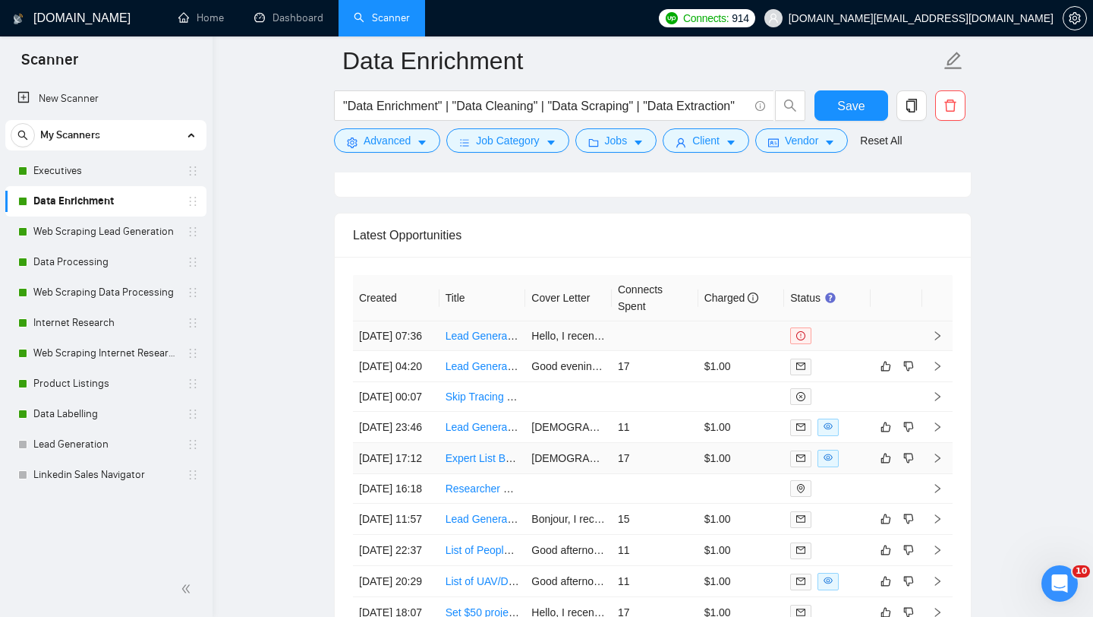
scroll to position [3773, 0]
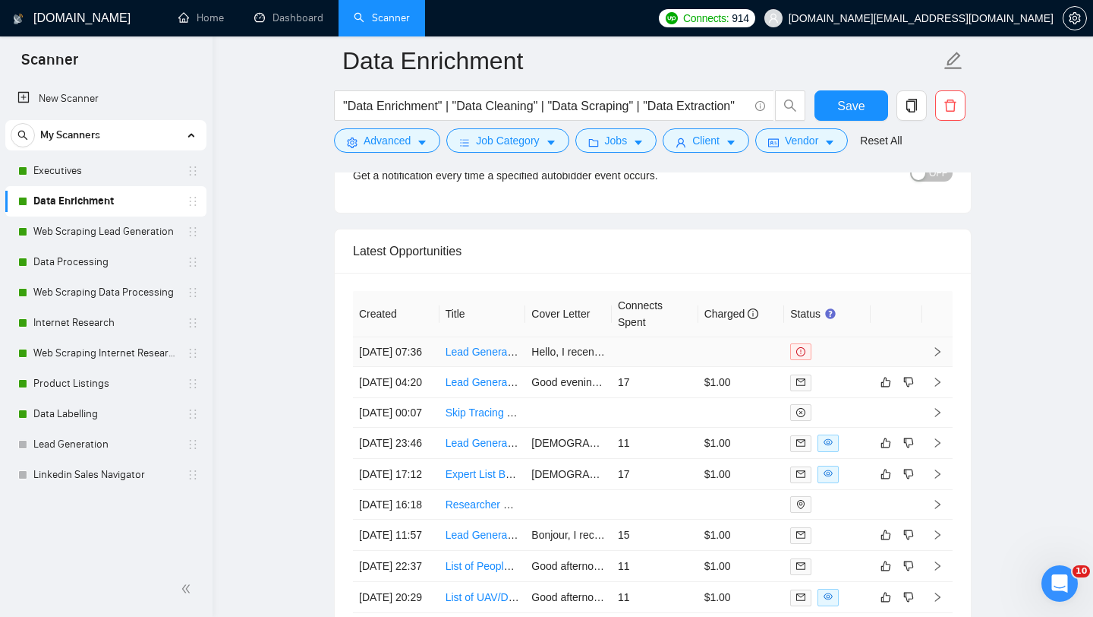
click at [461, 358] on link "Lead Generation from Military Databases" at bounding box center [543, 351] width 194 height 12
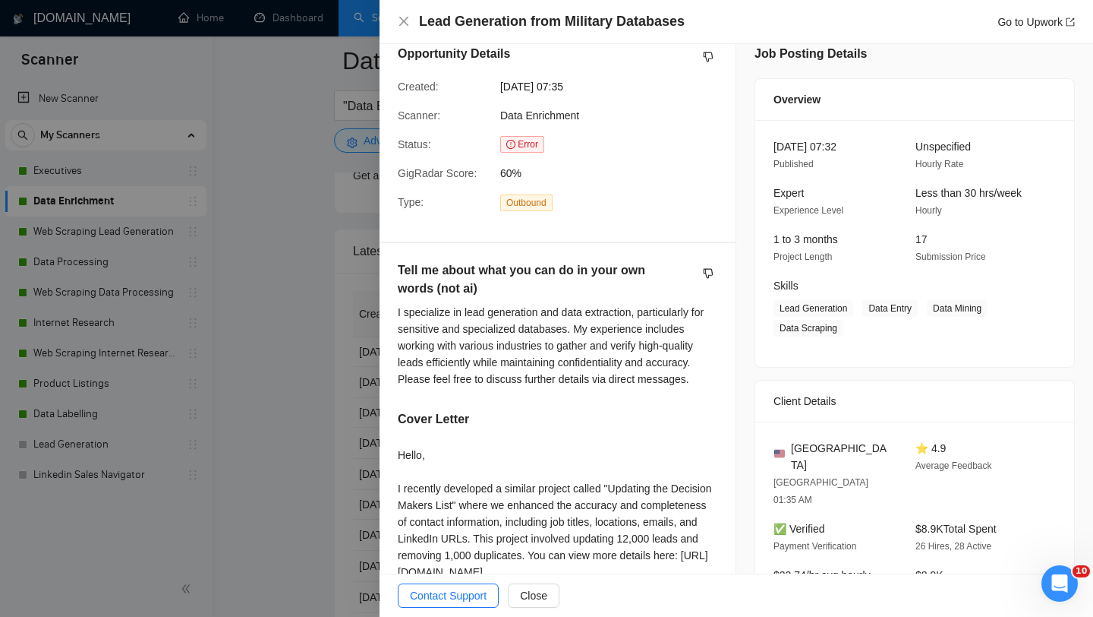
click at [263, 326] on div at bounding box center [546, 308] width 1093 height 617
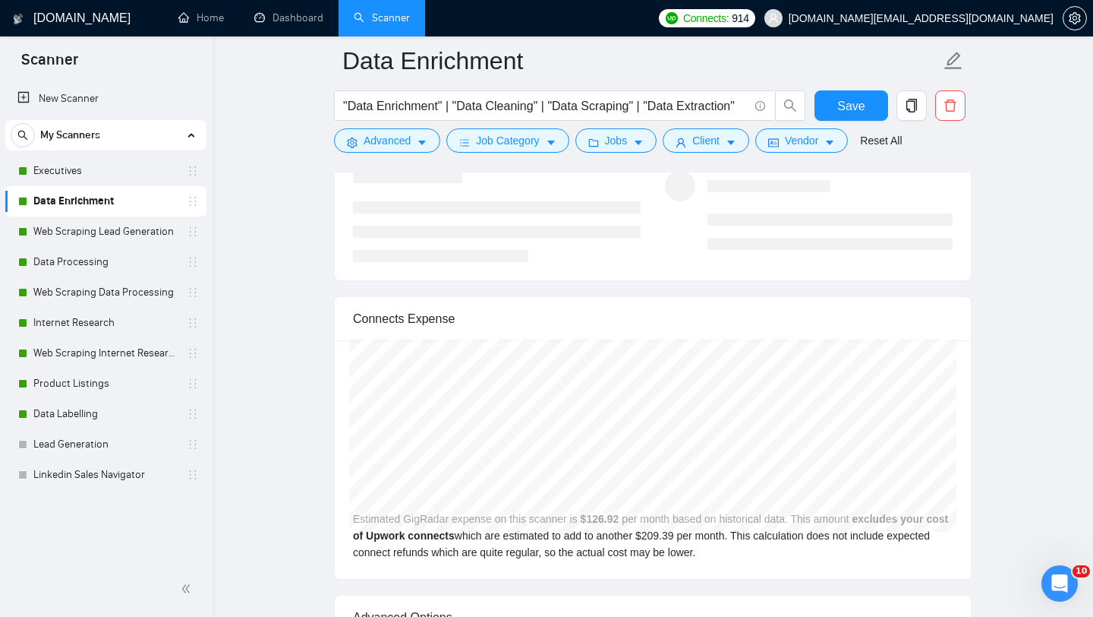
scroll to position [2854, 0]
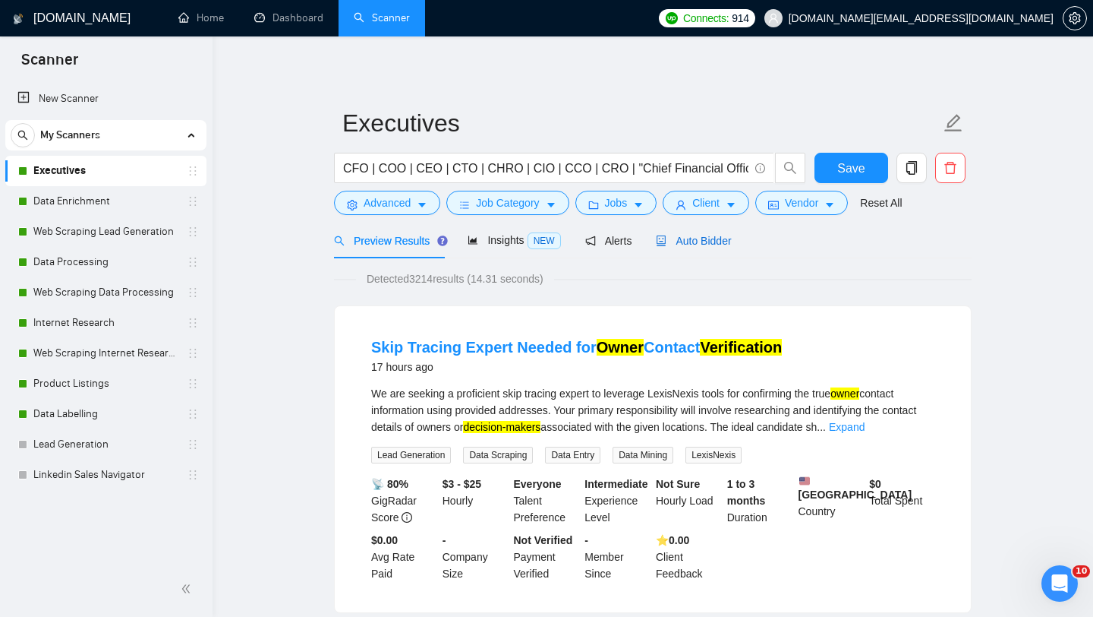
click at [686, 243] on span "Auto Bidder" at bounding box center [693, 241] width 75 height 12
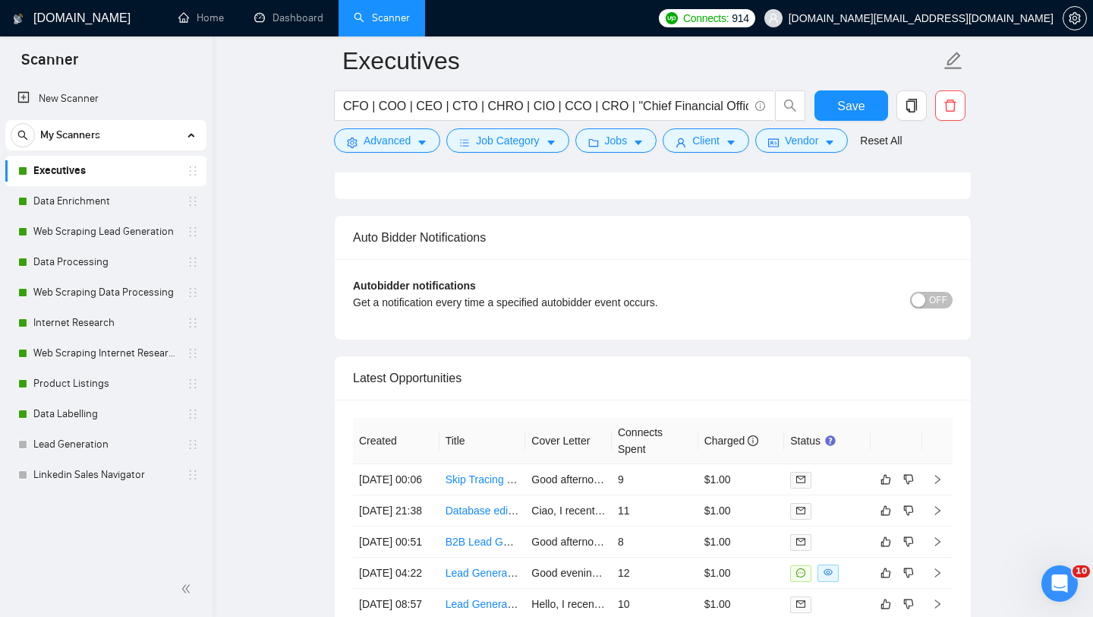
scroll to position [3797, 0]
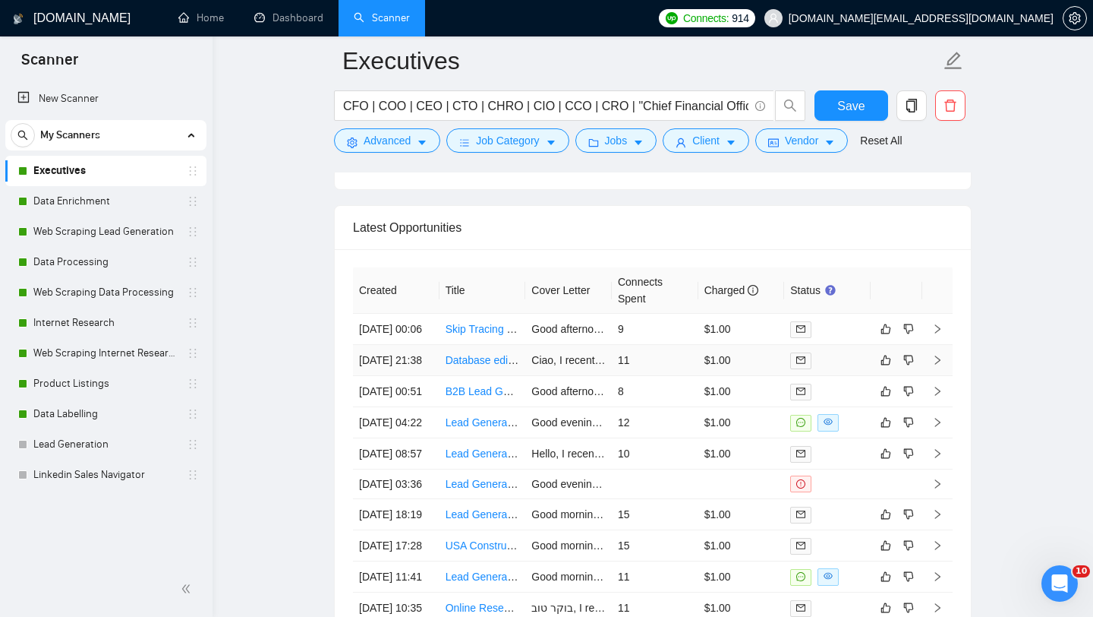
click at [497, 376] on td "Database editing" at bounding box center [483, 360] width 87 height 31
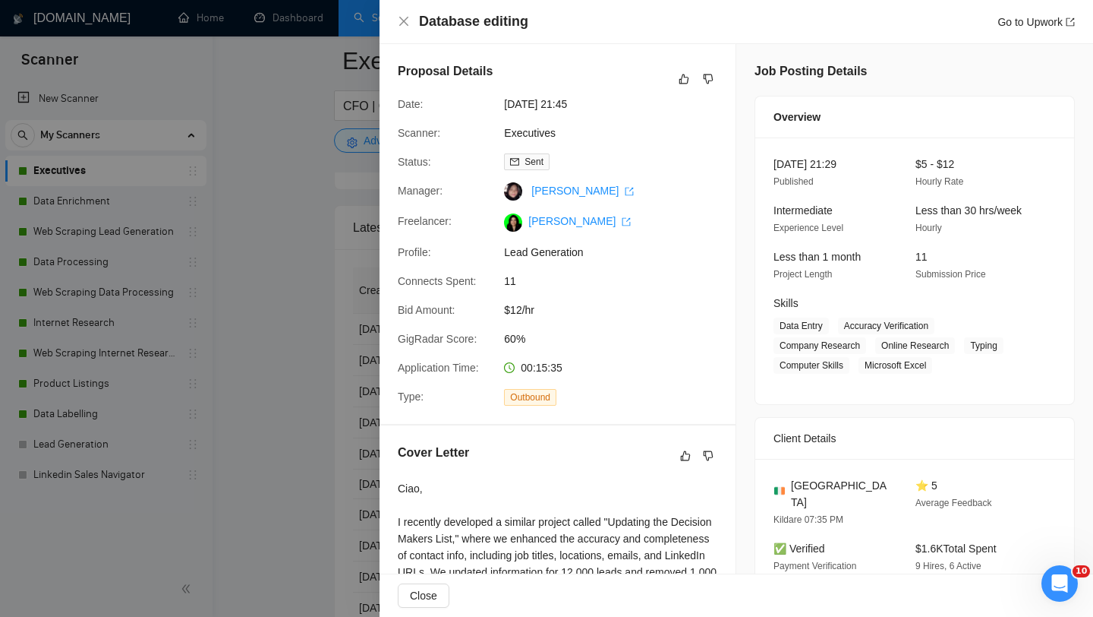
scroll to position [308, 0]
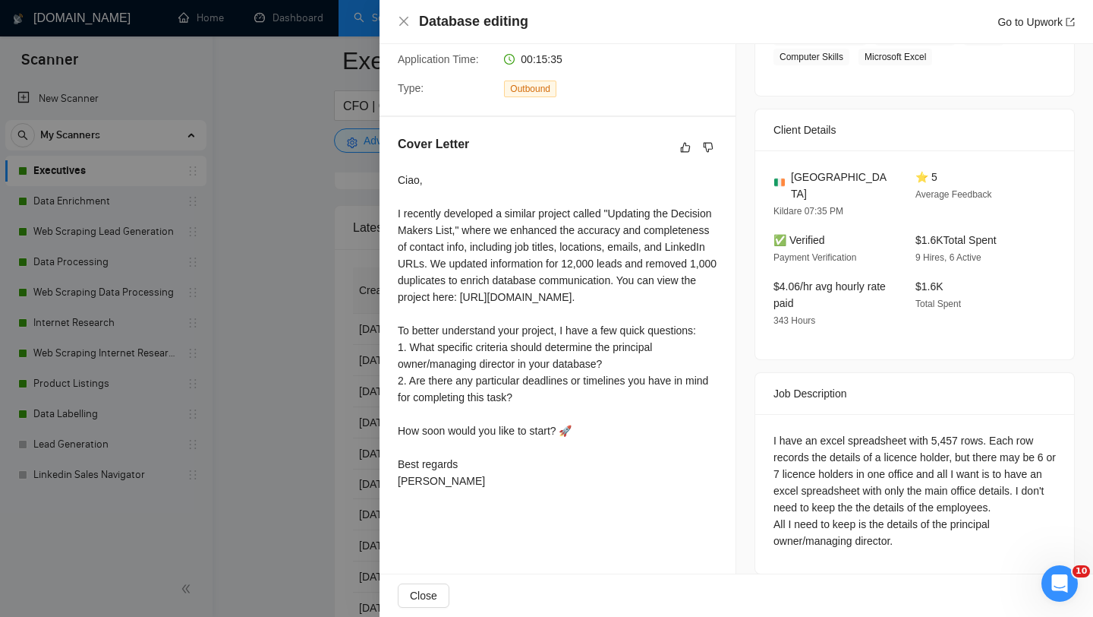
click at [317, 374] on div at bounding box center [546, 308] width 1093 height 617
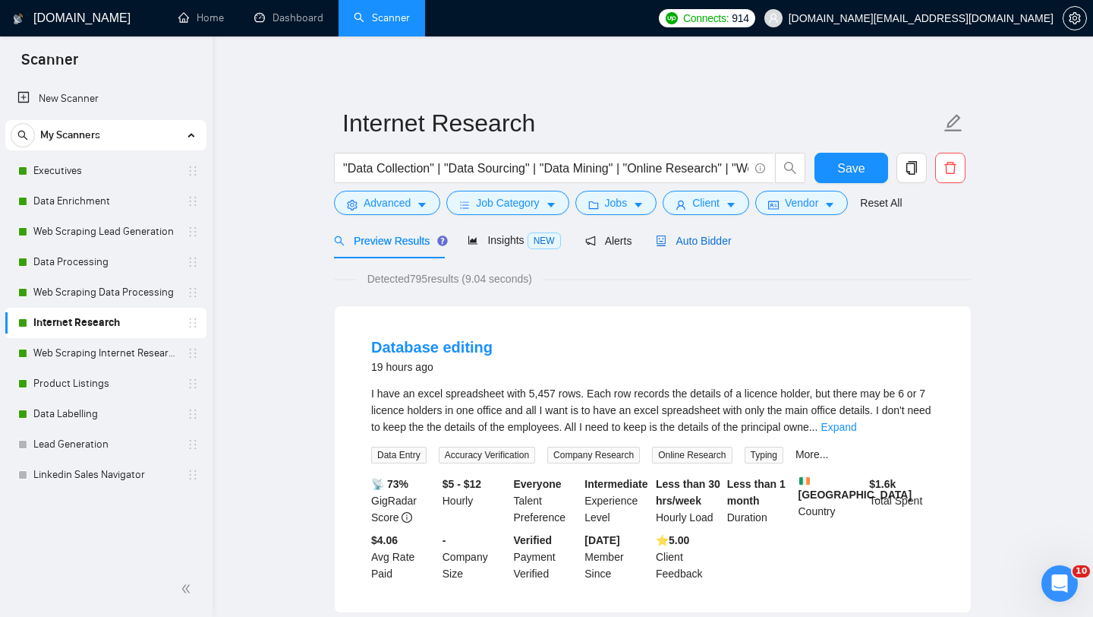
click at [714, 241] on span "Auto Bidder" at bounding box center [693, 241] width 75 height 12
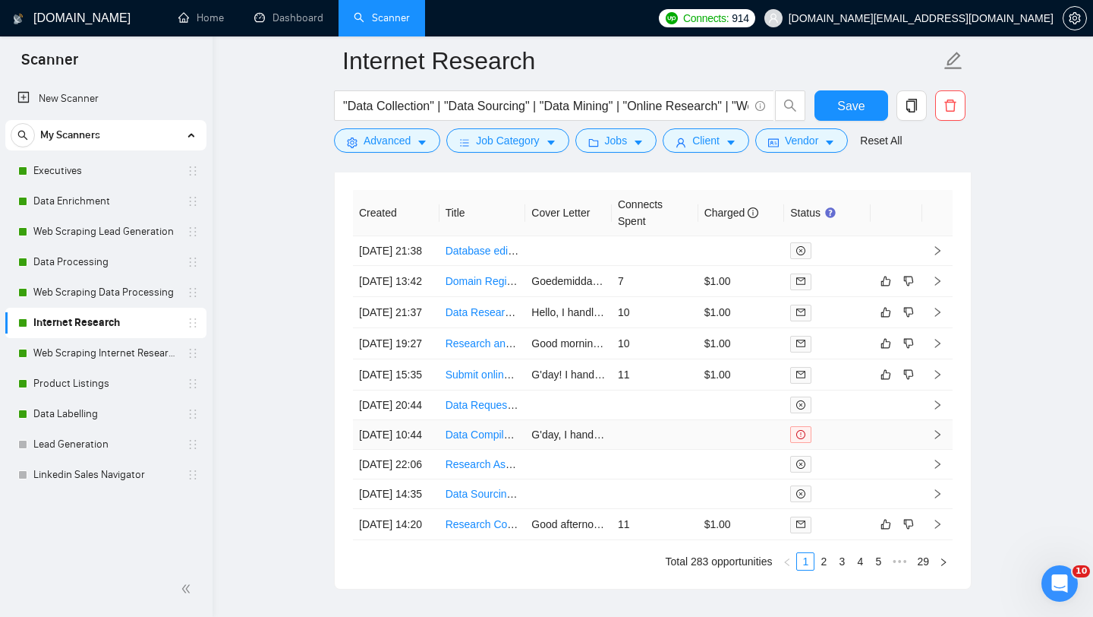
scroll to position [3821, 0]
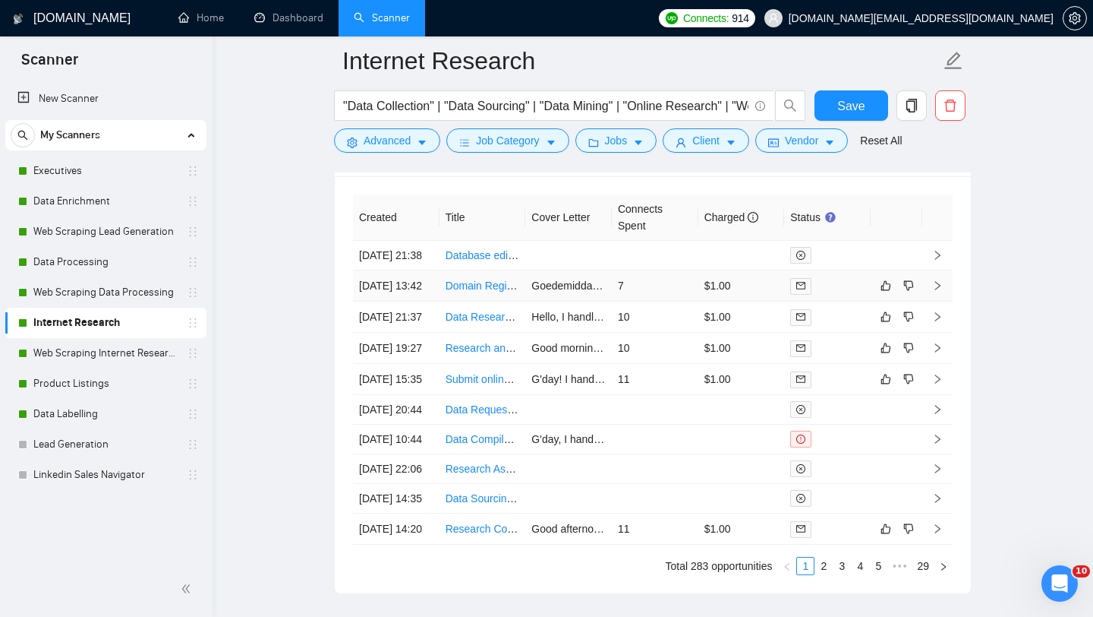
click at [478, 301] on td "Domain Registration & Configuration (IONOS)" at bounding box center [483, 285] width 87 height 31
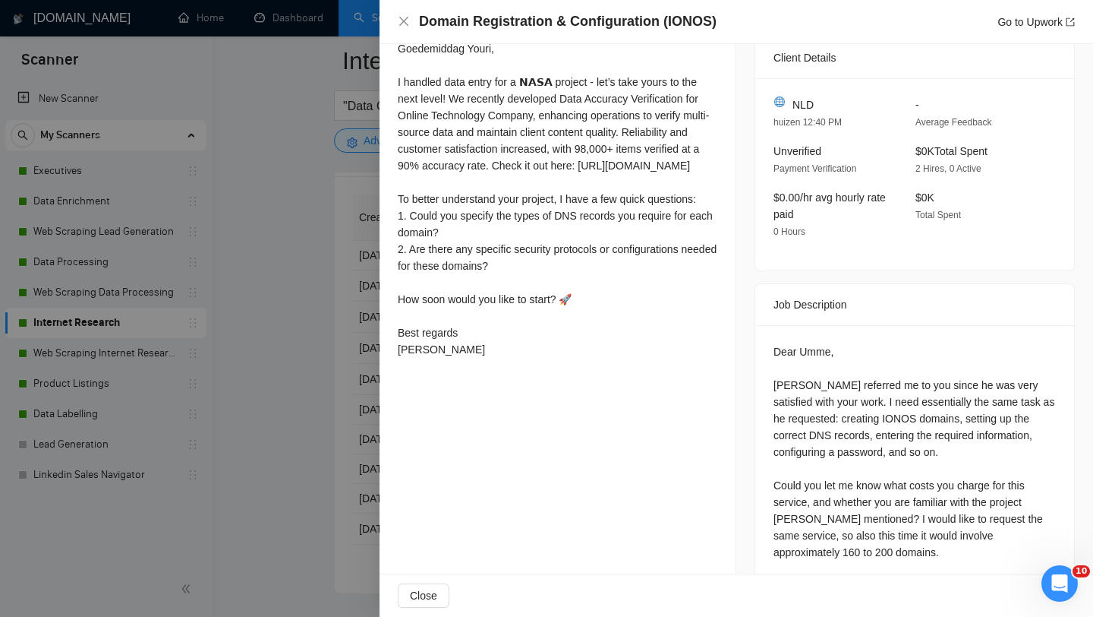
scroll to position [454, 0]
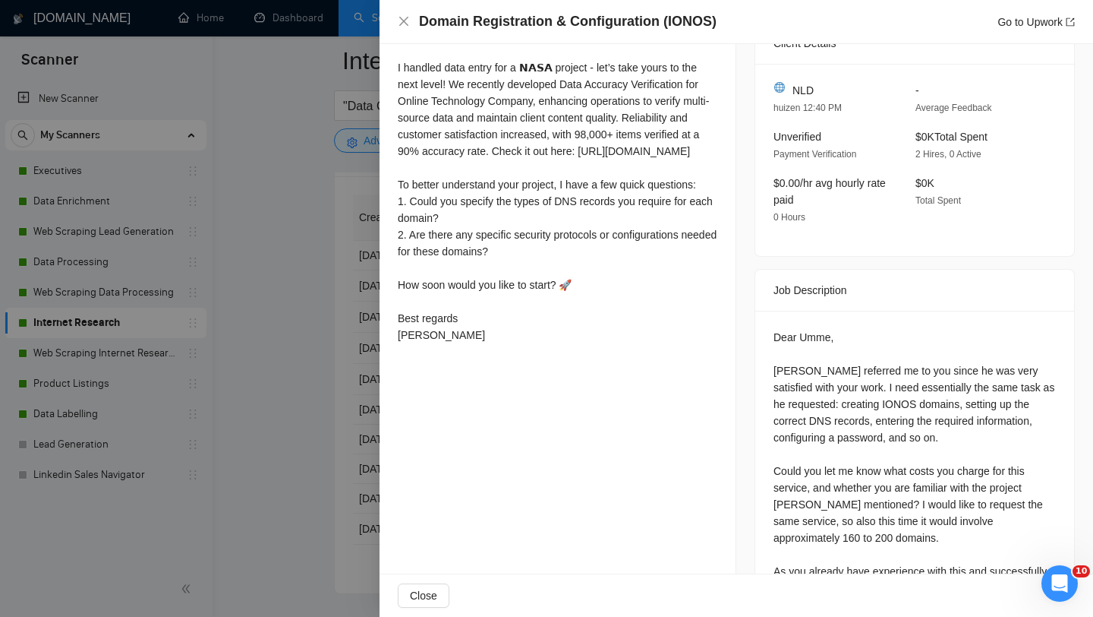
click at [307, 403] on div at bounding box center [546, 308] width 1093 height 617
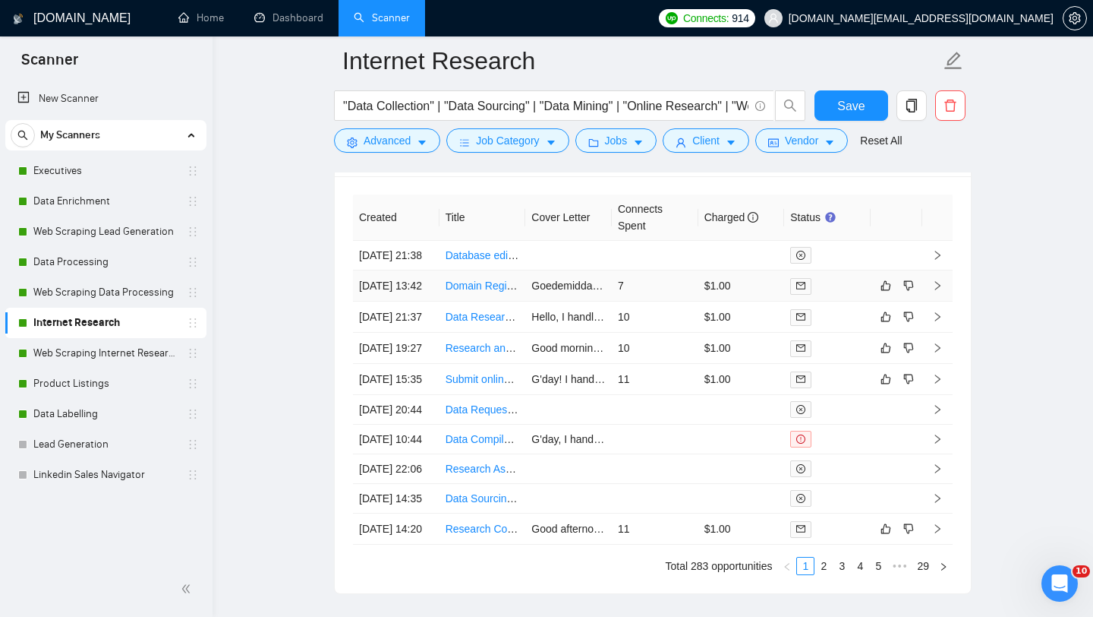
click at [462, 292] on link "Domain Registration & Configuration (IONOS)" at bounding box center [554, 285] width 217 height 12
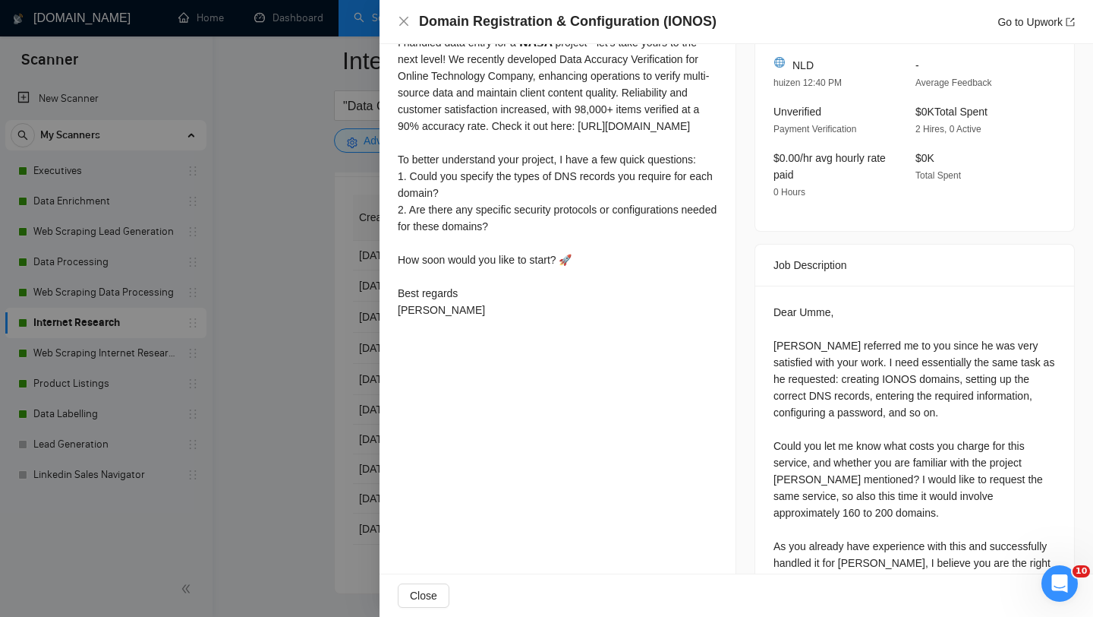
scroll to position [481, 0]
drag, startPoint x: 420, startPoint y: 18, endPoint x: 547, endPoint y: 15, distance: 126.8
click at [547, 15] on h4 "Domain Registration & Configuration (IONOS)" at bounding box center [568, 21] width 298 height 19
copy h4 "Domain Registration"
click at [266, 258] on div at bounding box center [546, 308] width 1093 height 617
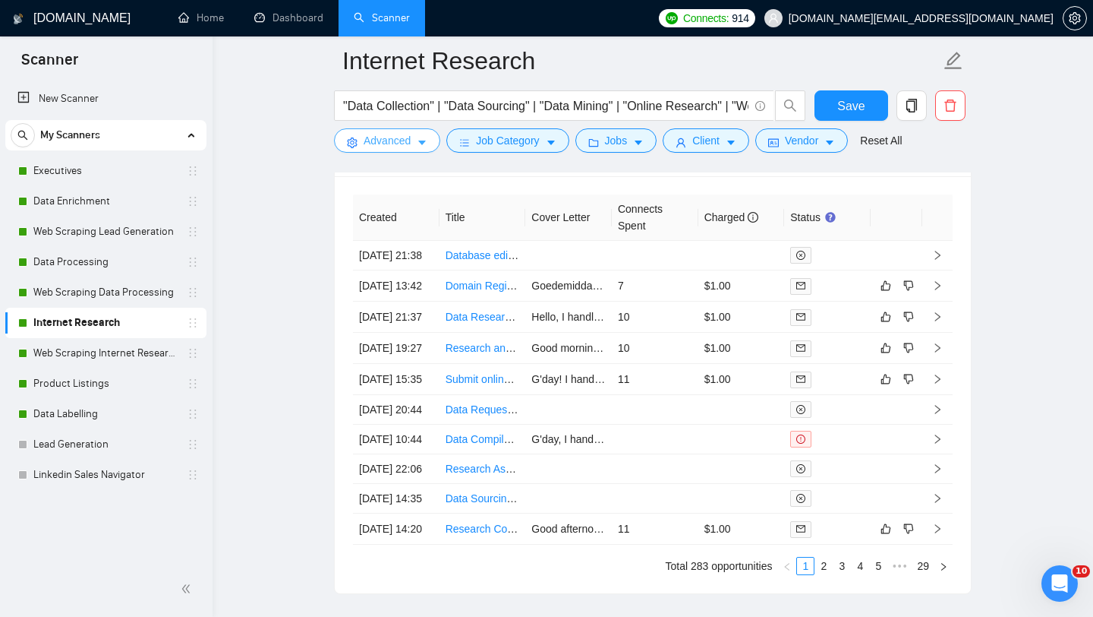
click at [352, 149] on button "Advanced" at bounding box center [387, 140] width 106 height 24
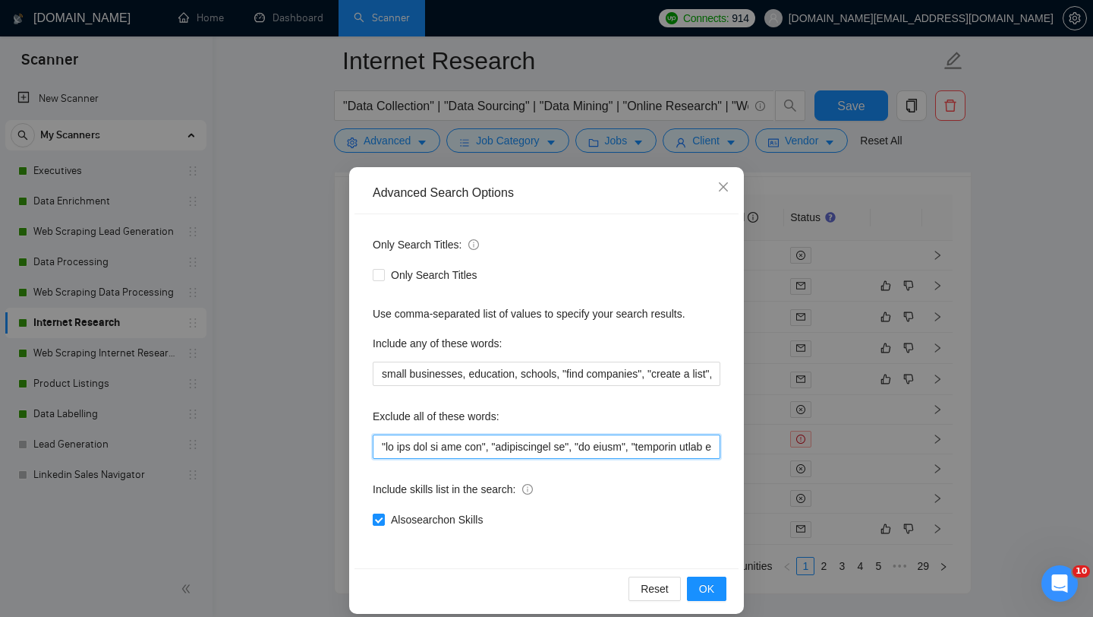
click at [380, 446] on input "text" at bounding box center [547, 446] width 348 height 24
paste input "Domain Registration"
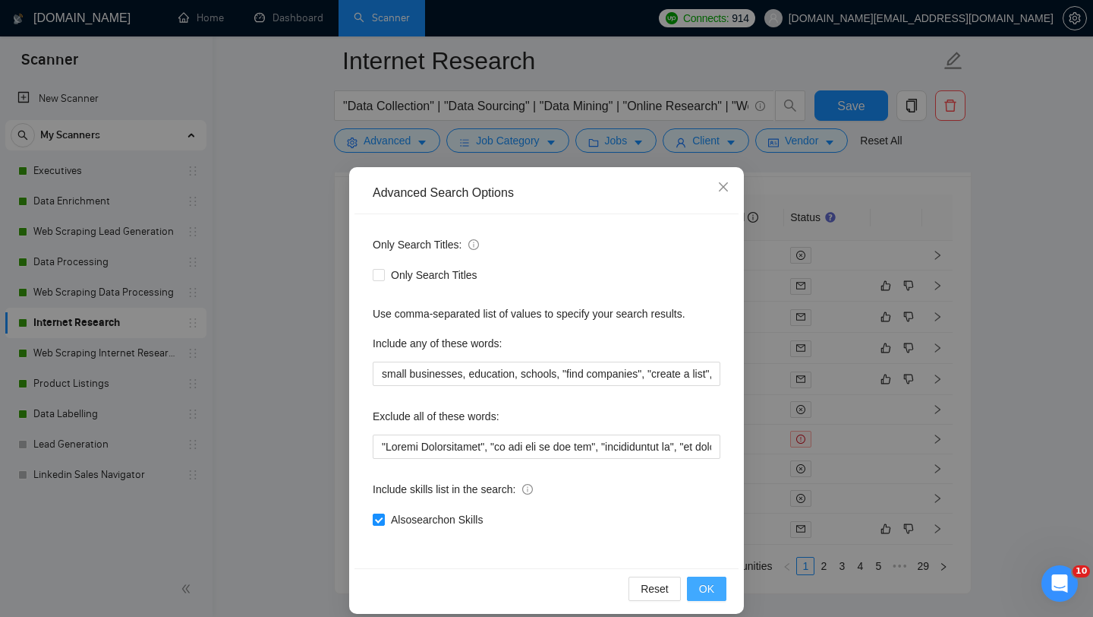
click at [711, 580] on span "OK" at bounding box center [706, 588] width 15 height 17
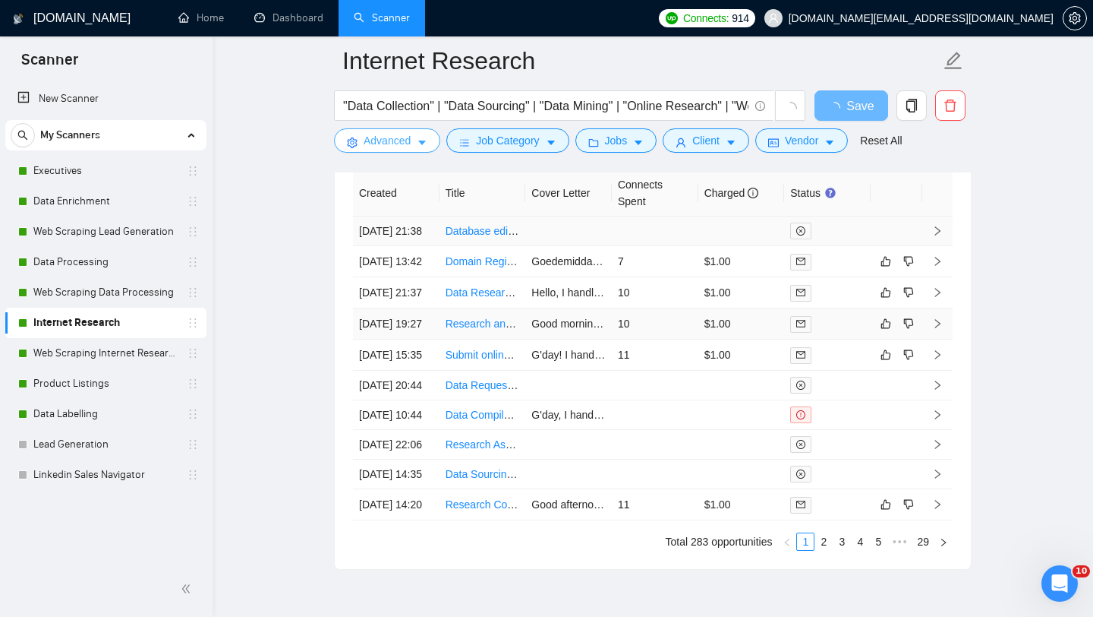
scroll to position [3653, 0]
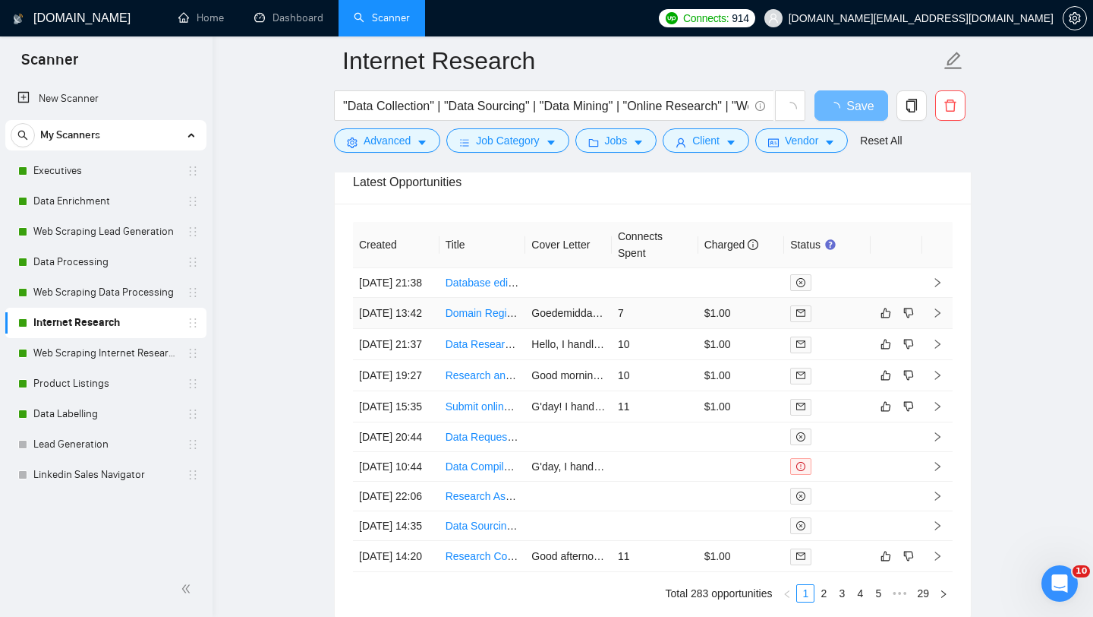
click at [456, 329] on td "Domain Registration & Configuration (IONOS)" at bounding box center [483, 313] width 87 height 31
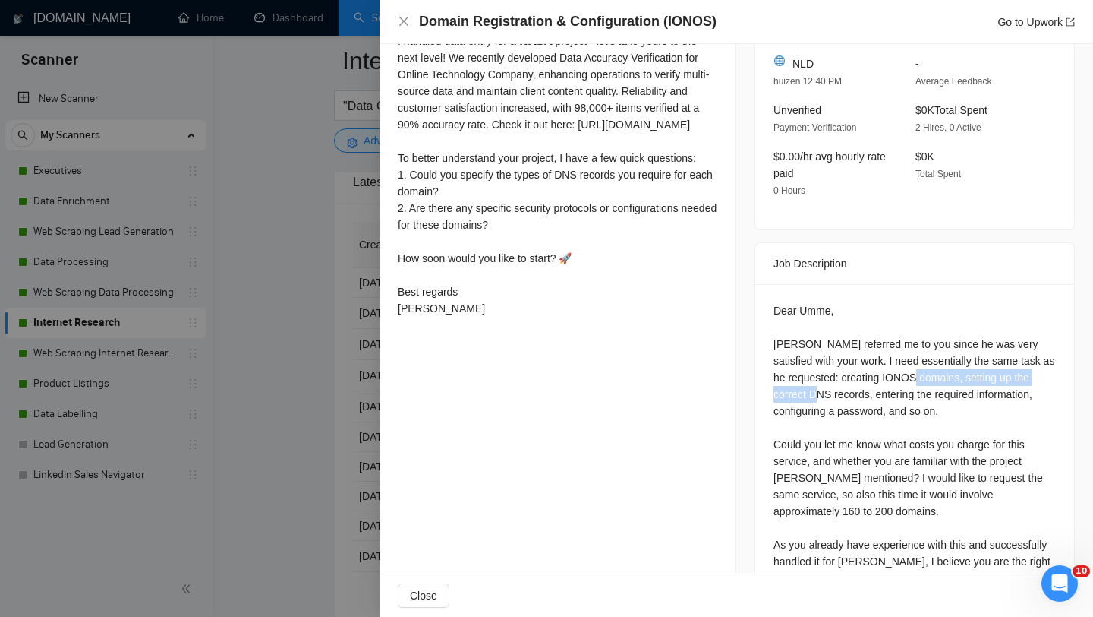
drag, startPoint x: 954, startPoint y: 395, endPoint x: 871, endPoint y: 412, distance: 84.4
click at [871, 412] on div "Dear Umme, [PERSON_NAME] referred me to you since he was very satisfied with yo…" at bounding box center [915, 469] width 282 height 334
copy div "setting up the correct DNS record"
click at [310, 301] on div at bounding box center [546, 308] width 1093 height 617
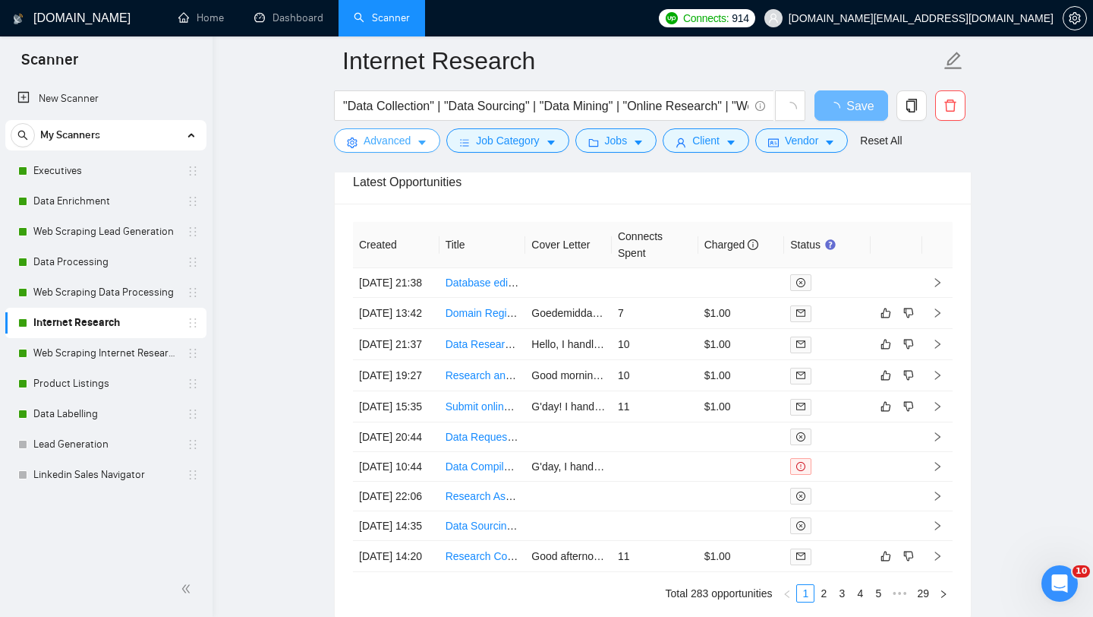
click at [400, 142] on span "Advanced" at bounding box center [387, 140] width 47 height 17
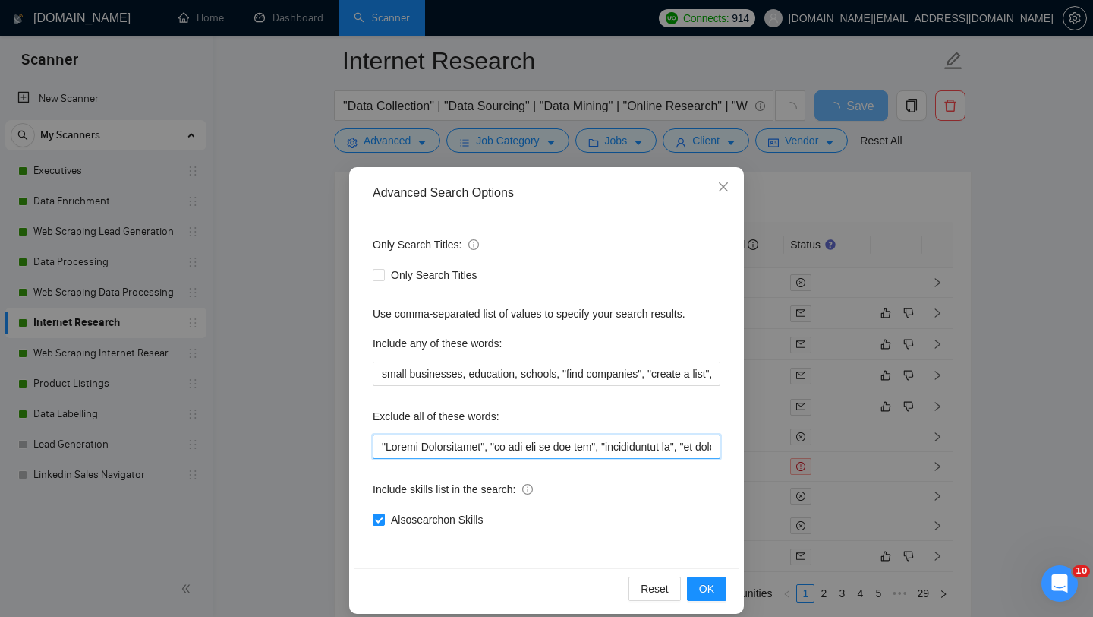
click at [380, 444] on input "text" at bounding box center [547, 446] width 348 height 24
paste input "setting up the correct DNS record"
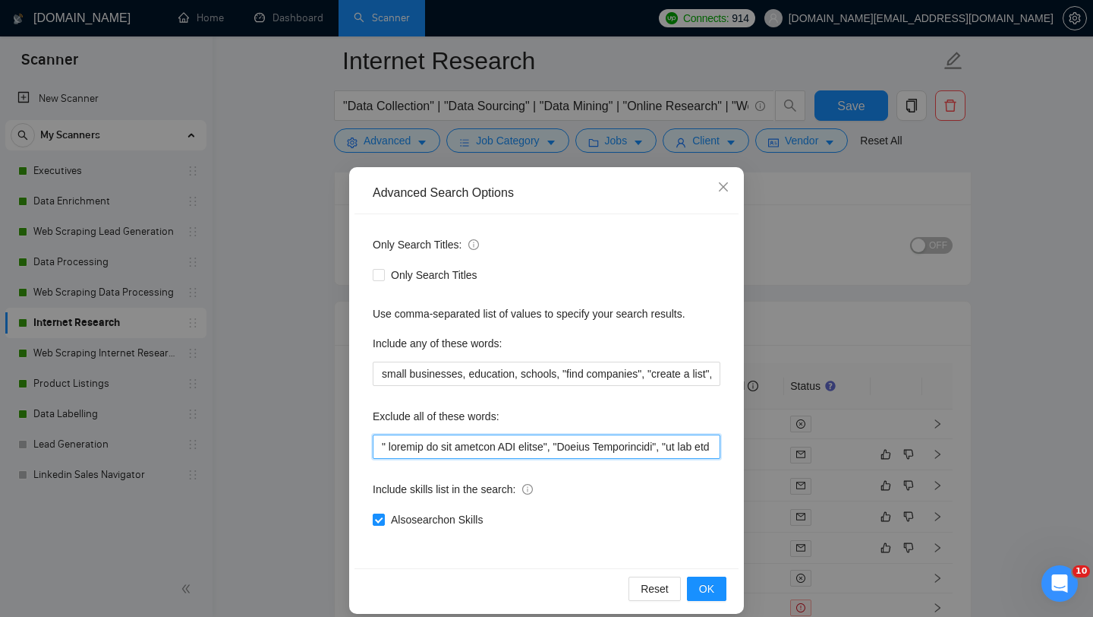
click at [394, 443] on input "text" at bounding box center [547, 446] width 348 height 24
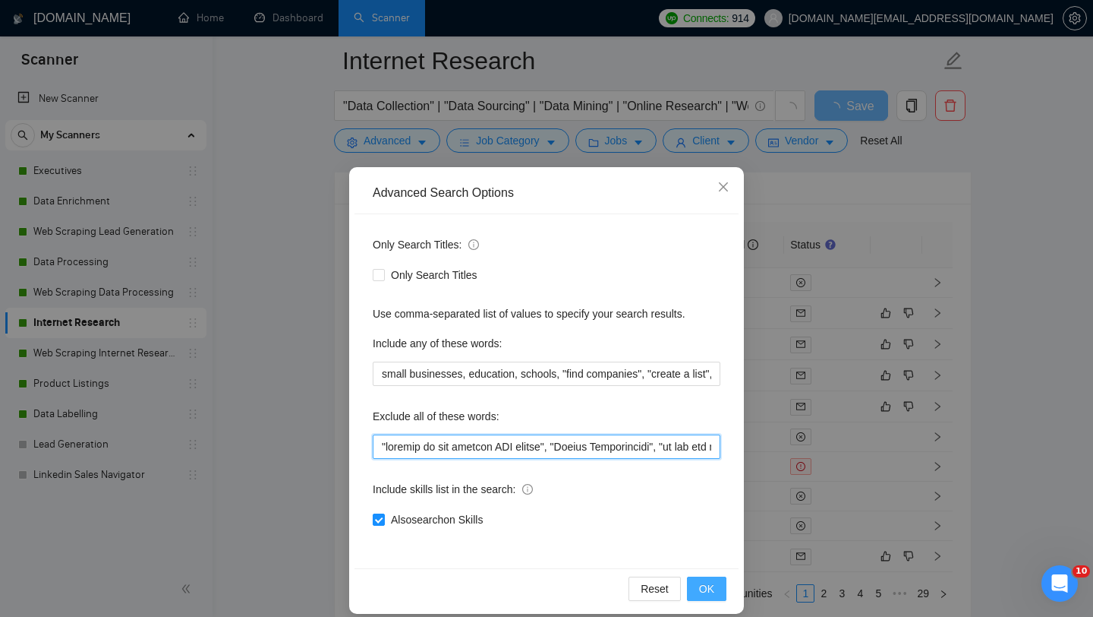
type input ""setting up the correct DNS record", "Domain Registration", "do not try to ask …"
click at [714, 590] on span "OK" at bounding box center [706, 588] width 15 height 17
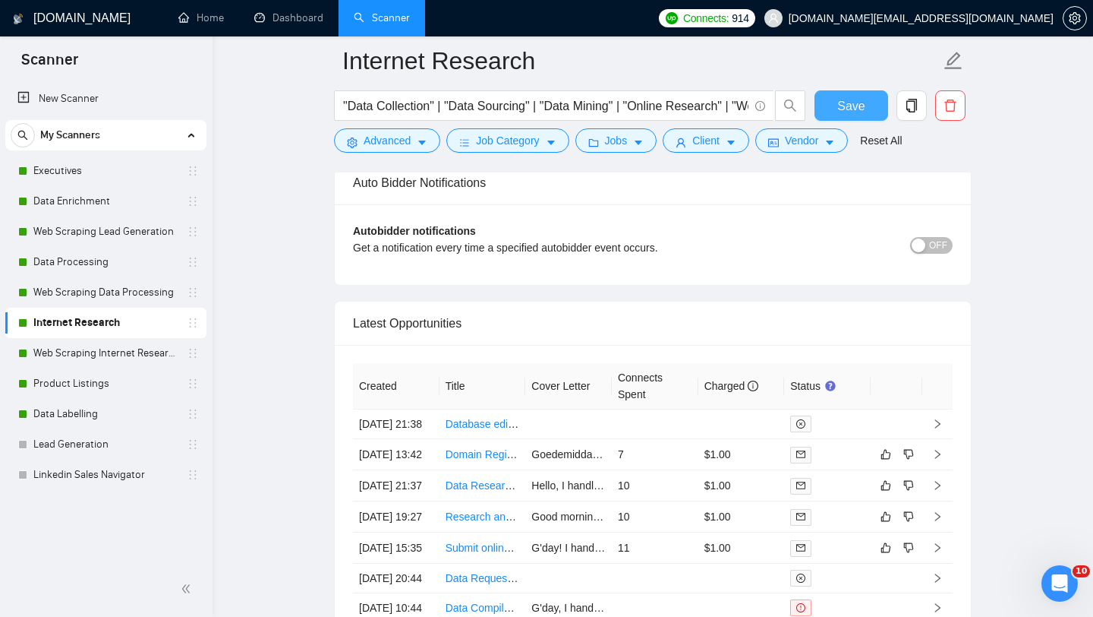
click at [840, 102] on span "Save" at bounding box center [850, 105] width 27 height 19
